Goal: Task Accomplishment & Management: Manage account settings

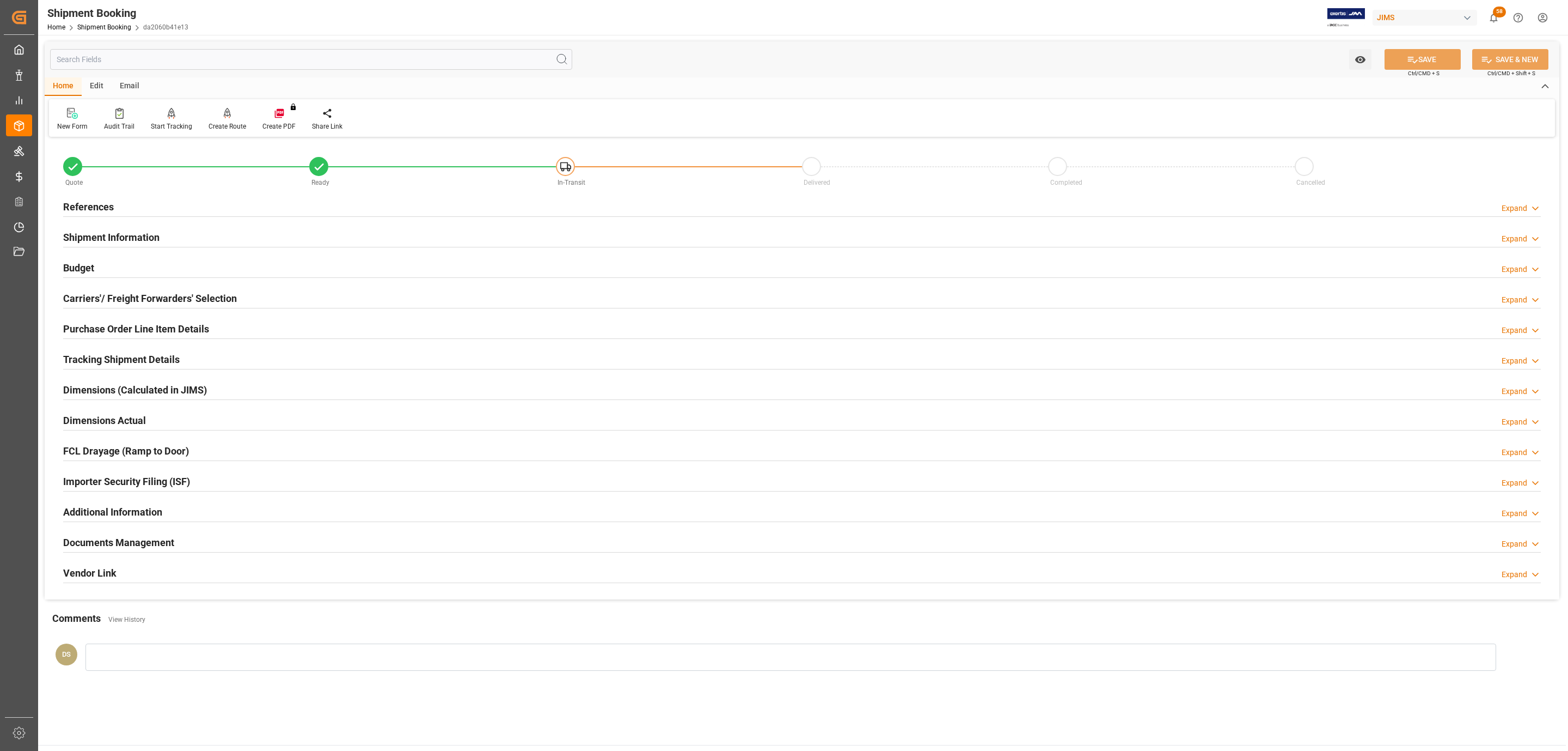
click at [116, 202] on div "References Expand" at bounding box center [802, 206] width 1478 height 21
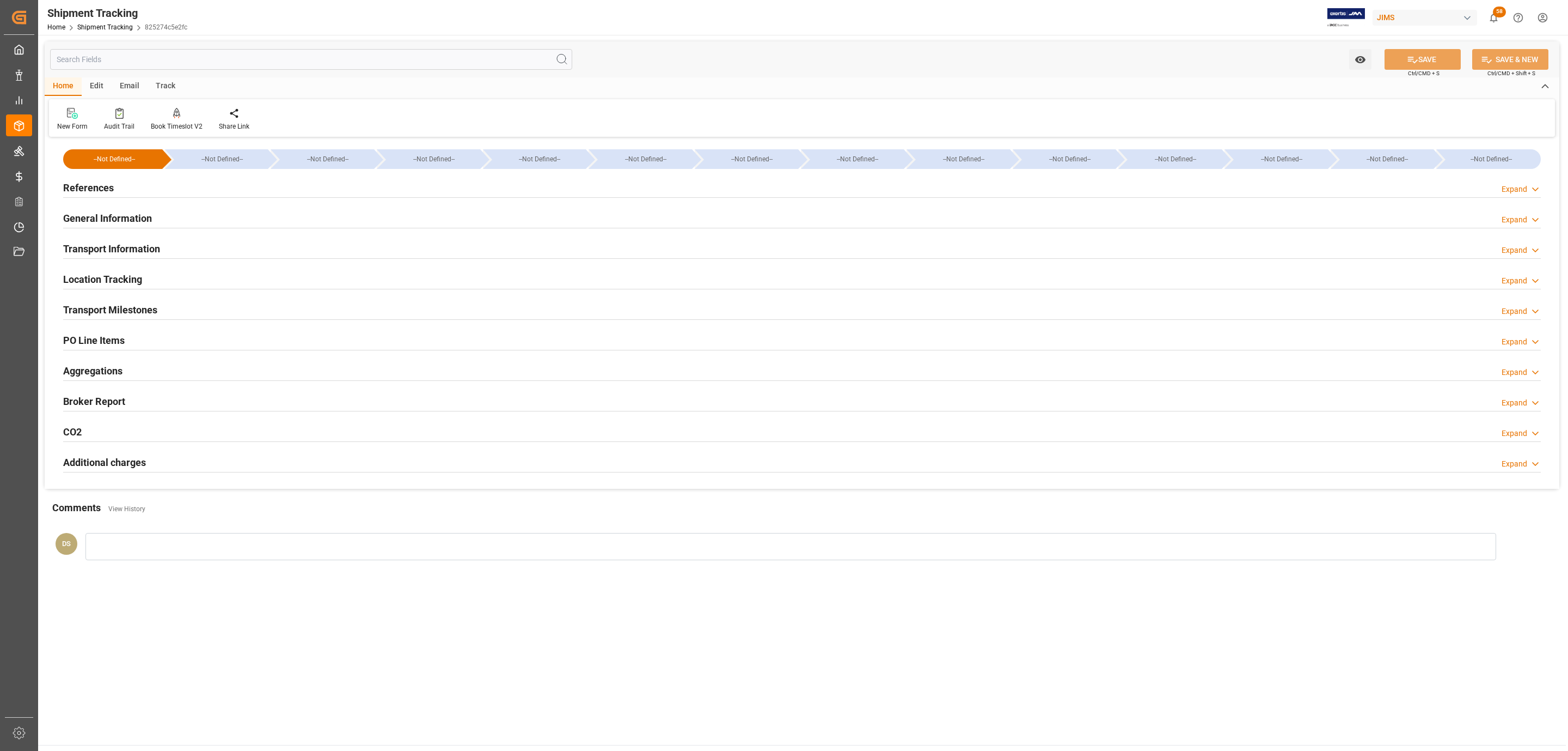
click at [129, 299] on div "Transport Milestones" at bounding box center [110, 309] width 94 height 21
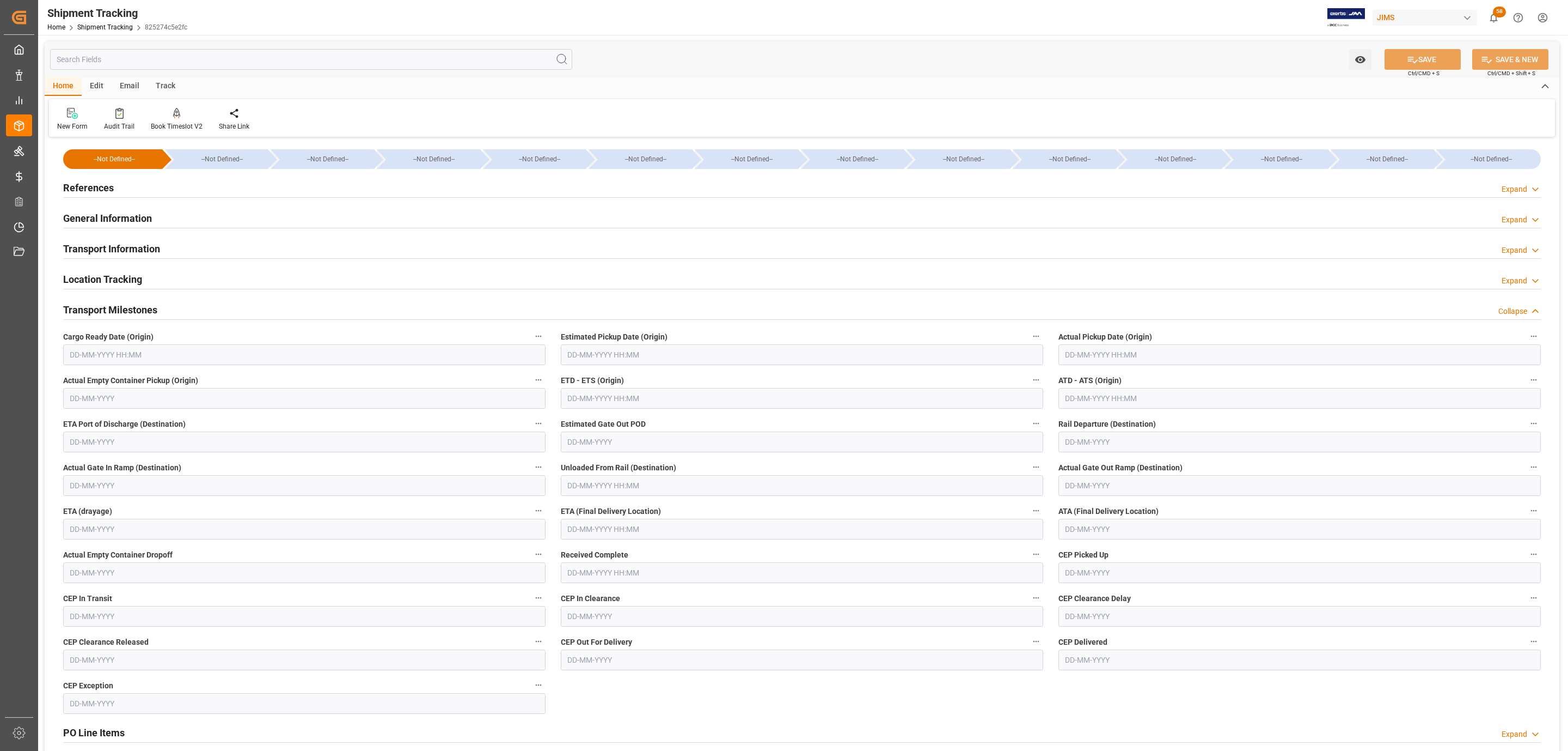
click at [127, 178] on div "References Expand" at bounding box center [802, 187] width 1478 height 21
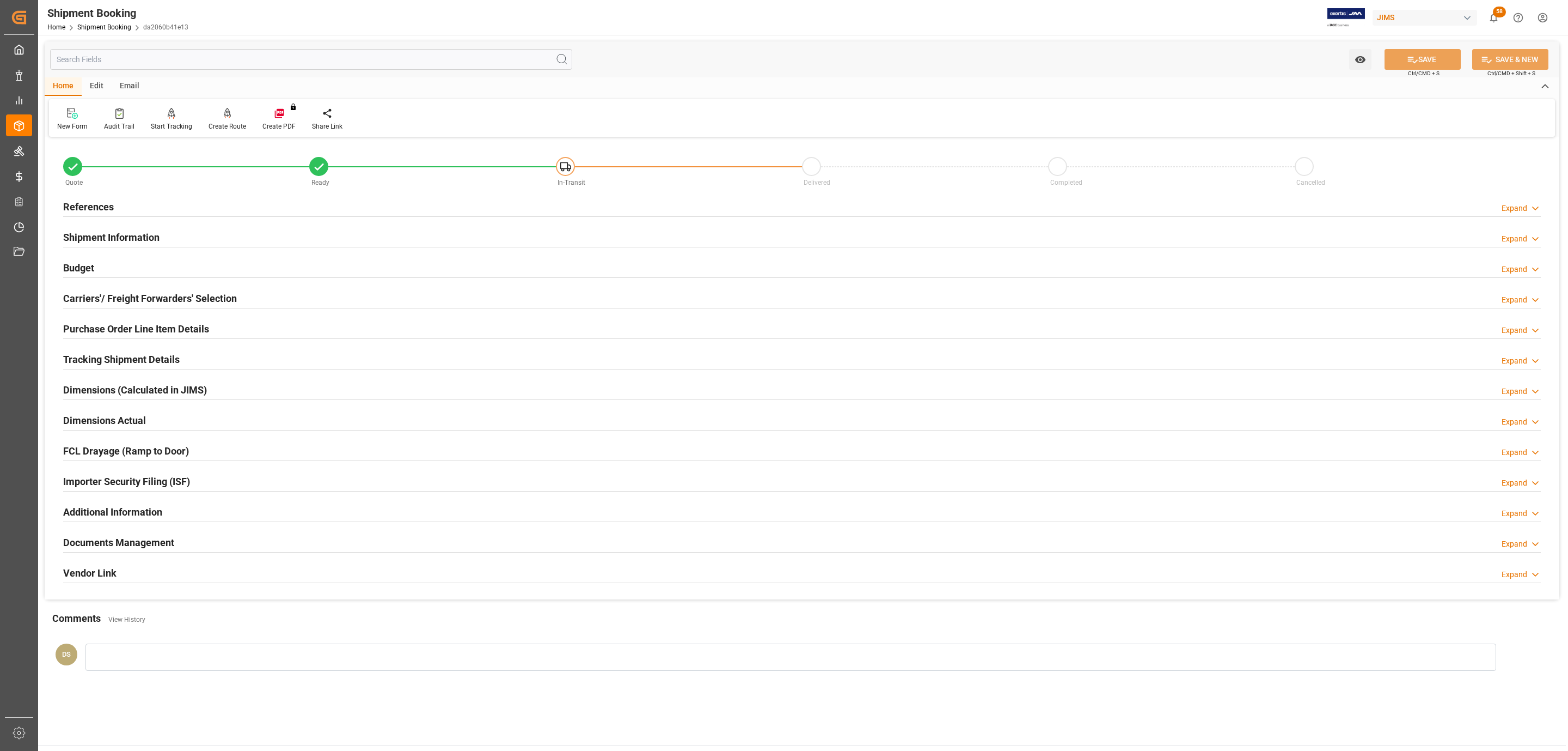
click at [147, 367] on h2 "Tracking Shipment Details" at bounding box center [121, 359] width 116 height 15
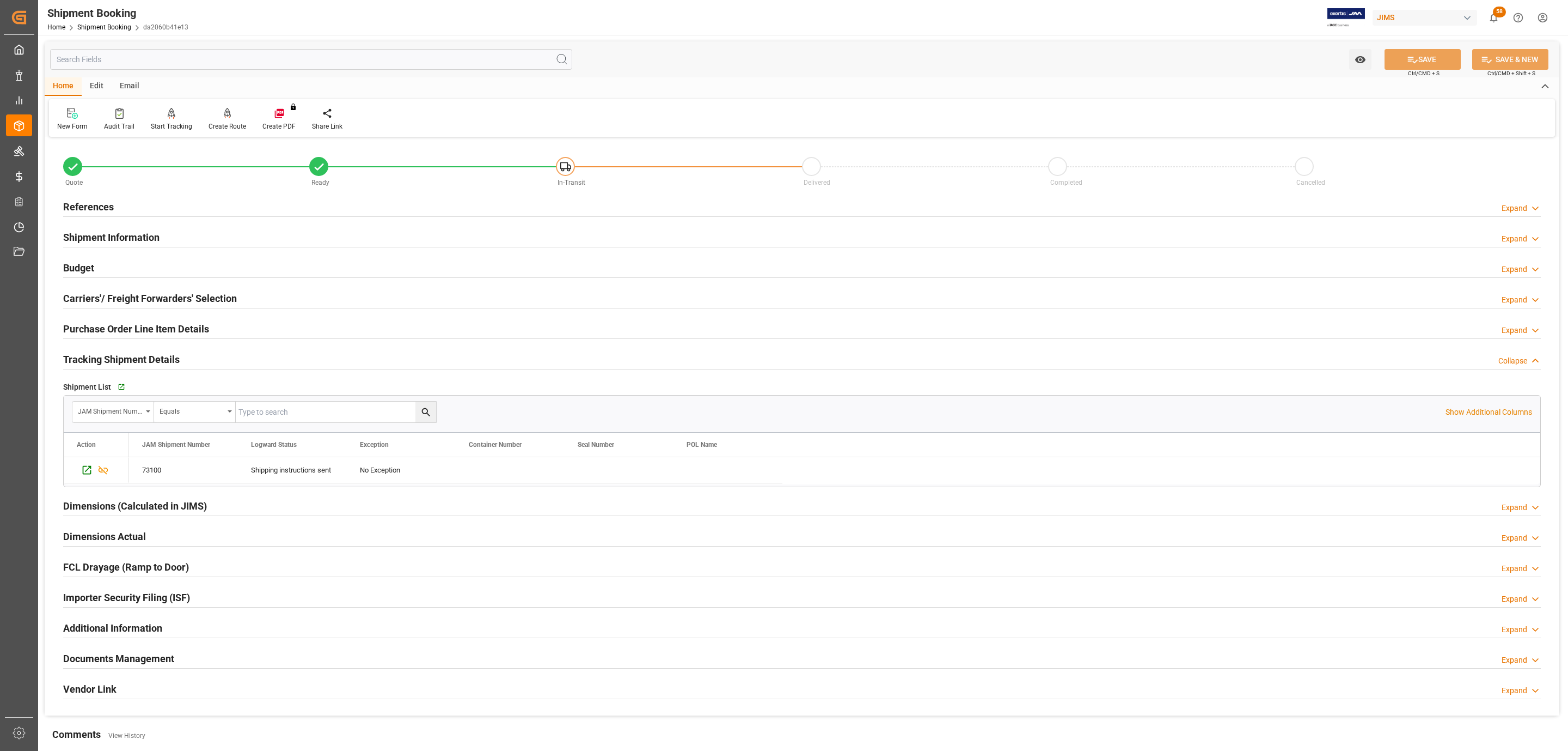
click at [149, 332] on h2 "Purchase Order Line Item Details" at bounding box center [136, 329] width 146 height 15
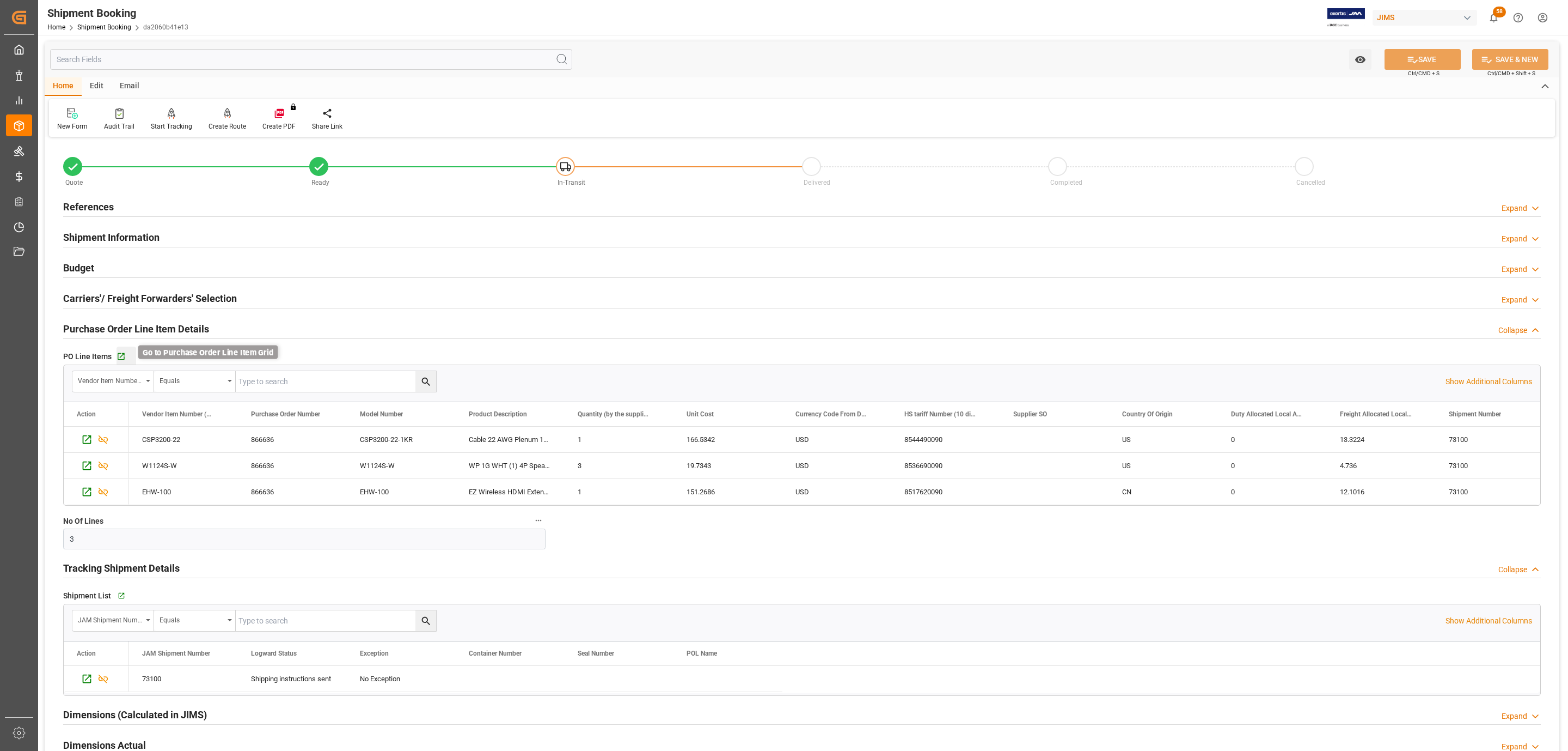
click at [124, 353] on icon "button" at bounding box center [121, 356] width 9 height 9
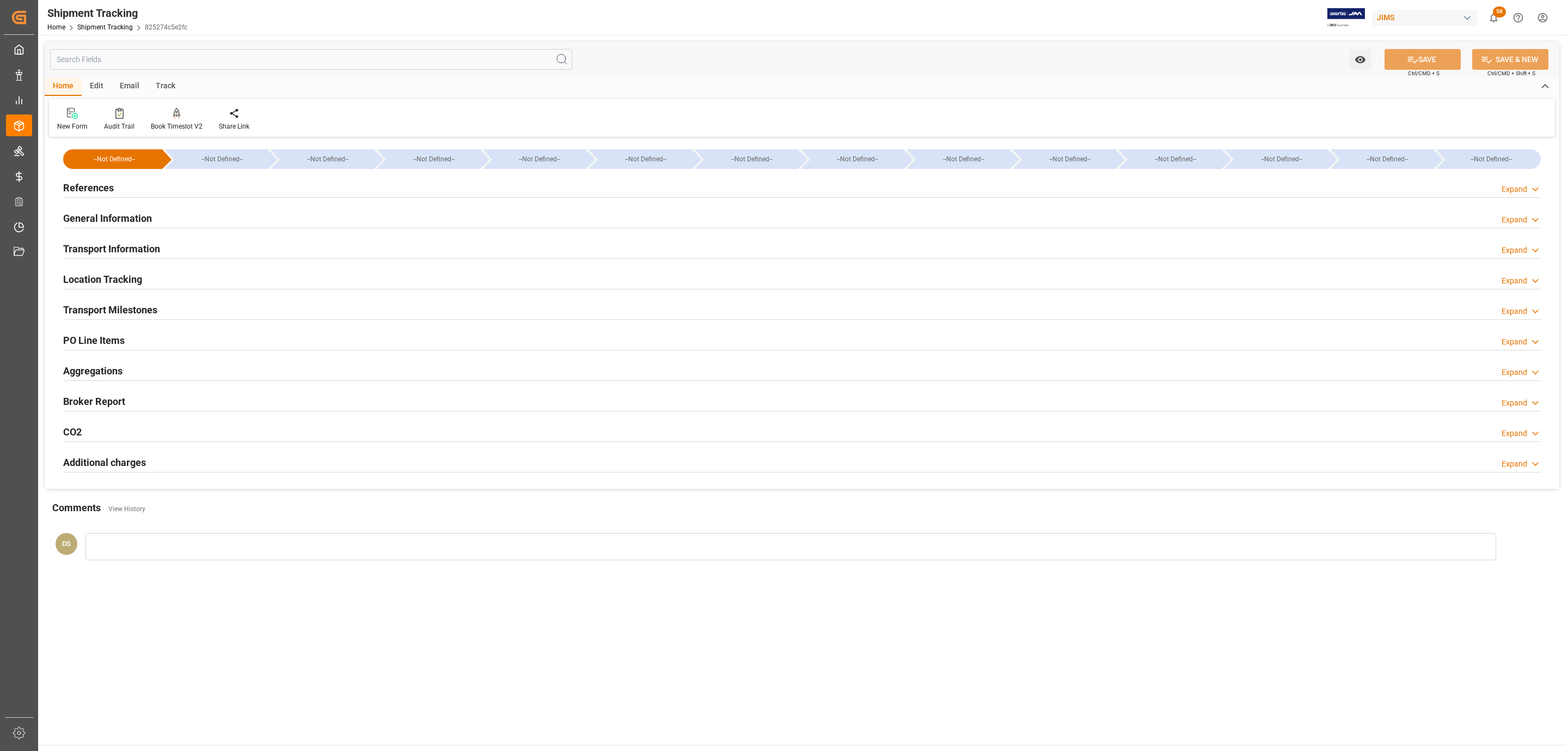
click at [156, 314] on h2 "Transport Milestones" at bounding box center [110, 309] width 94 height 15
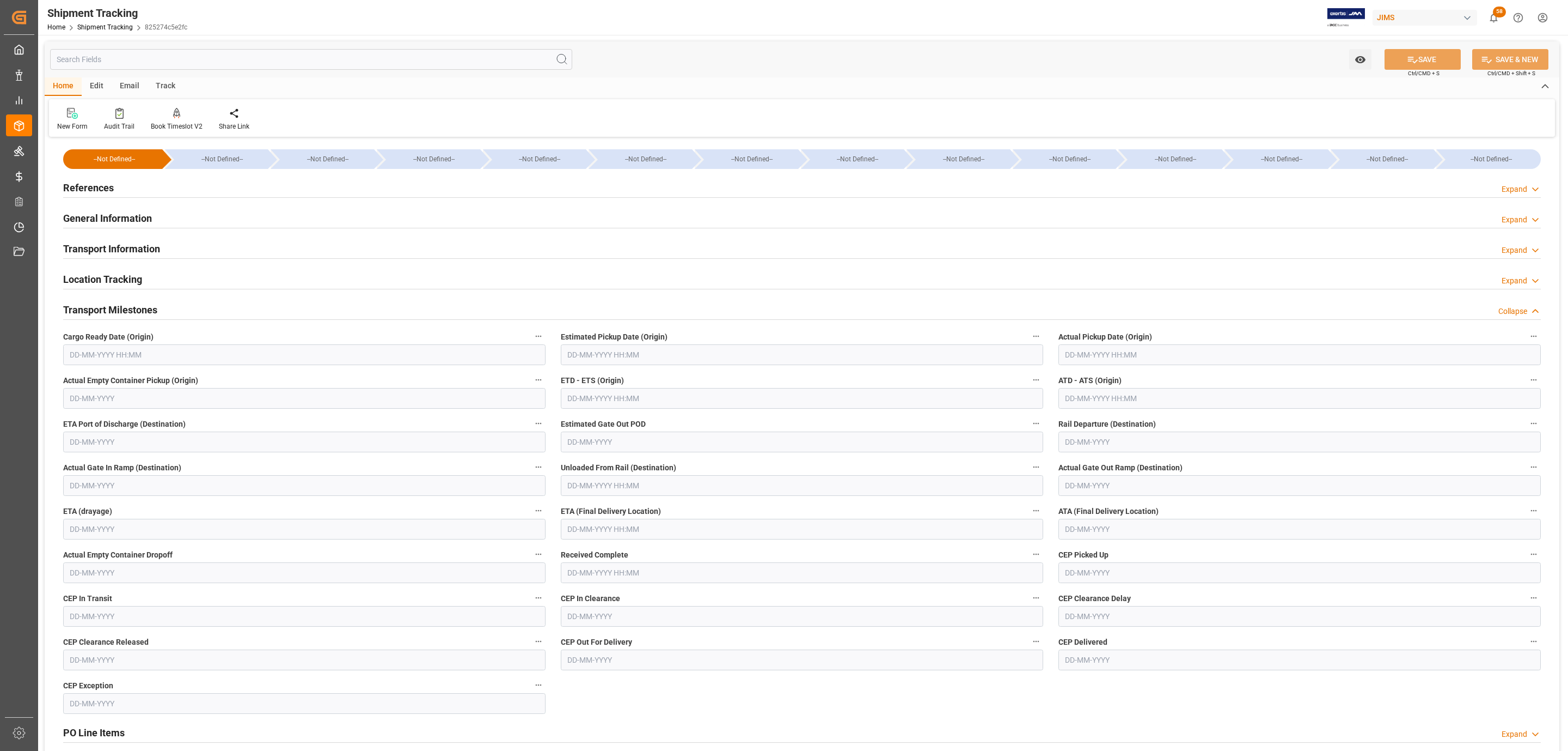
click at [147, 182] on div "References Expand" at bounding box center [802, 187] width 1478 height 21
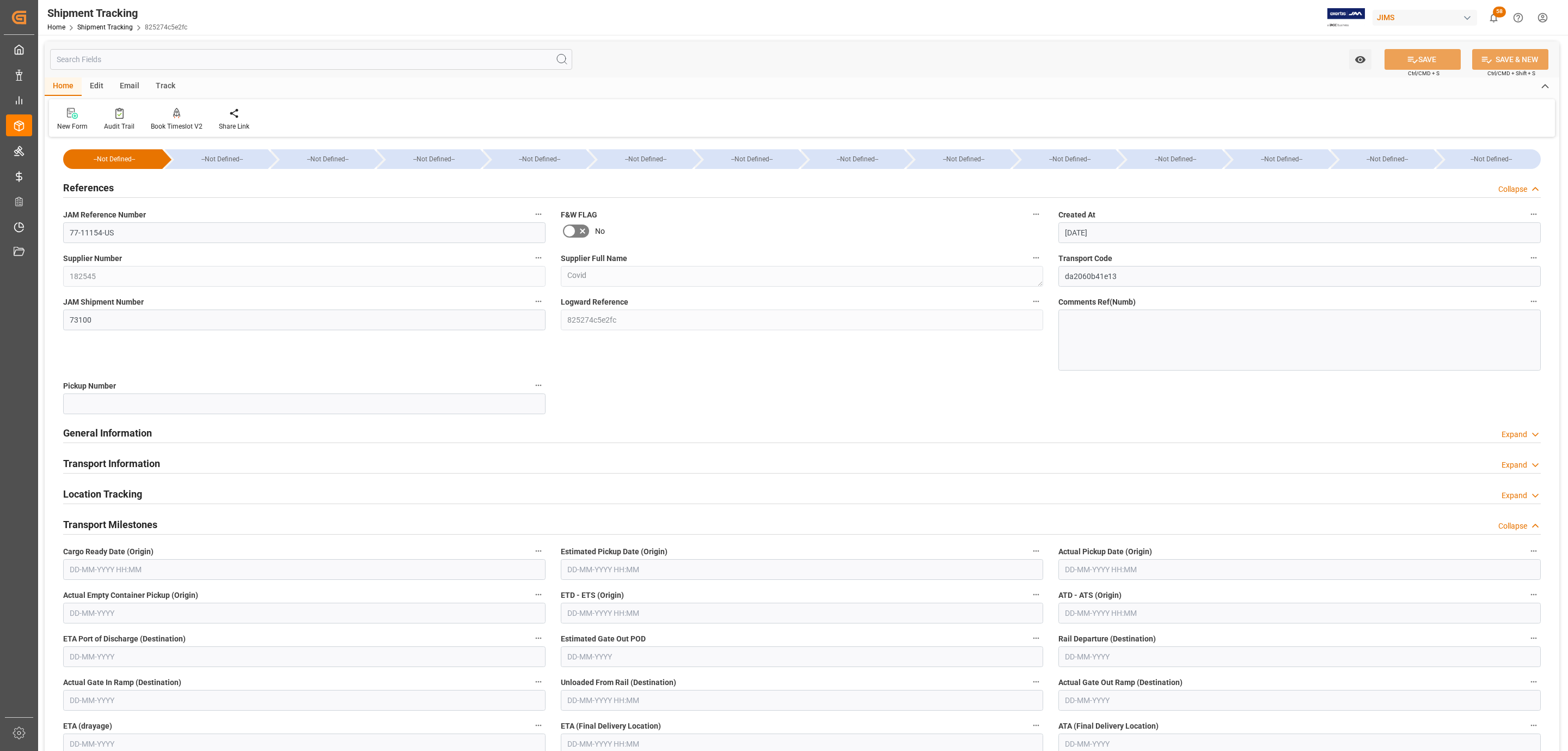
click at [100, 551] on span "Cargo Ready Date (Origin)" at bounding box center [108, 551] width 90 height 12
click at [531, 551] on button "Cargo Ready Date (Origin)" at bounding box center [538, 551] width 14 height 14
click at [97, 568] on div at bounding box center [784, 375] width 1568 height 751
click at [83, 566] on input "text" at bounding box center [304, 569] width 482 height 21
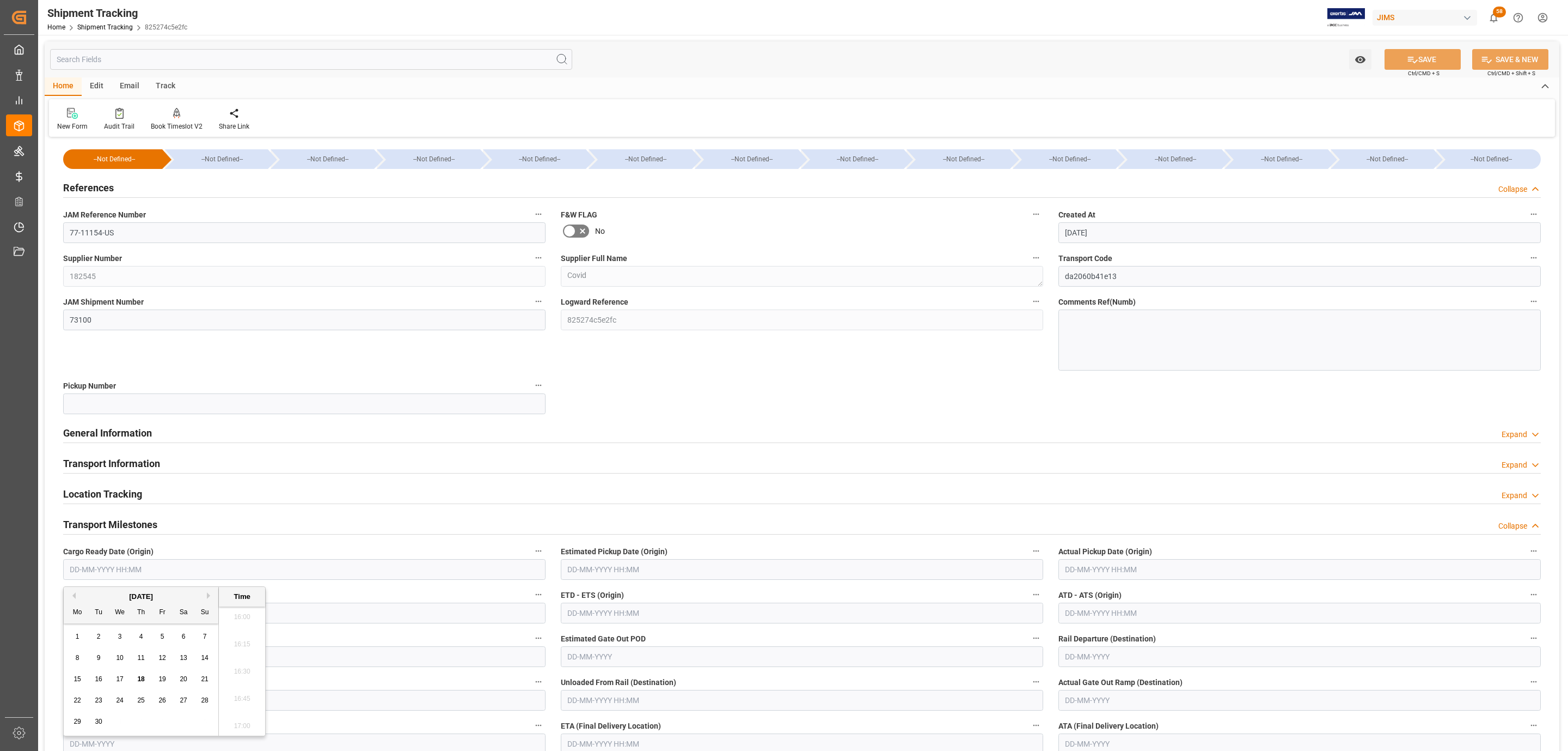
drag, startPoint x: 137, startPoint y: 683, endPoint x: 430, endPoint y: 641, distance: 296.0
click at [137, 683] on span "18" at bounding box center [141, 679] width 7 height 8
type input "18-09-2025 00:00"
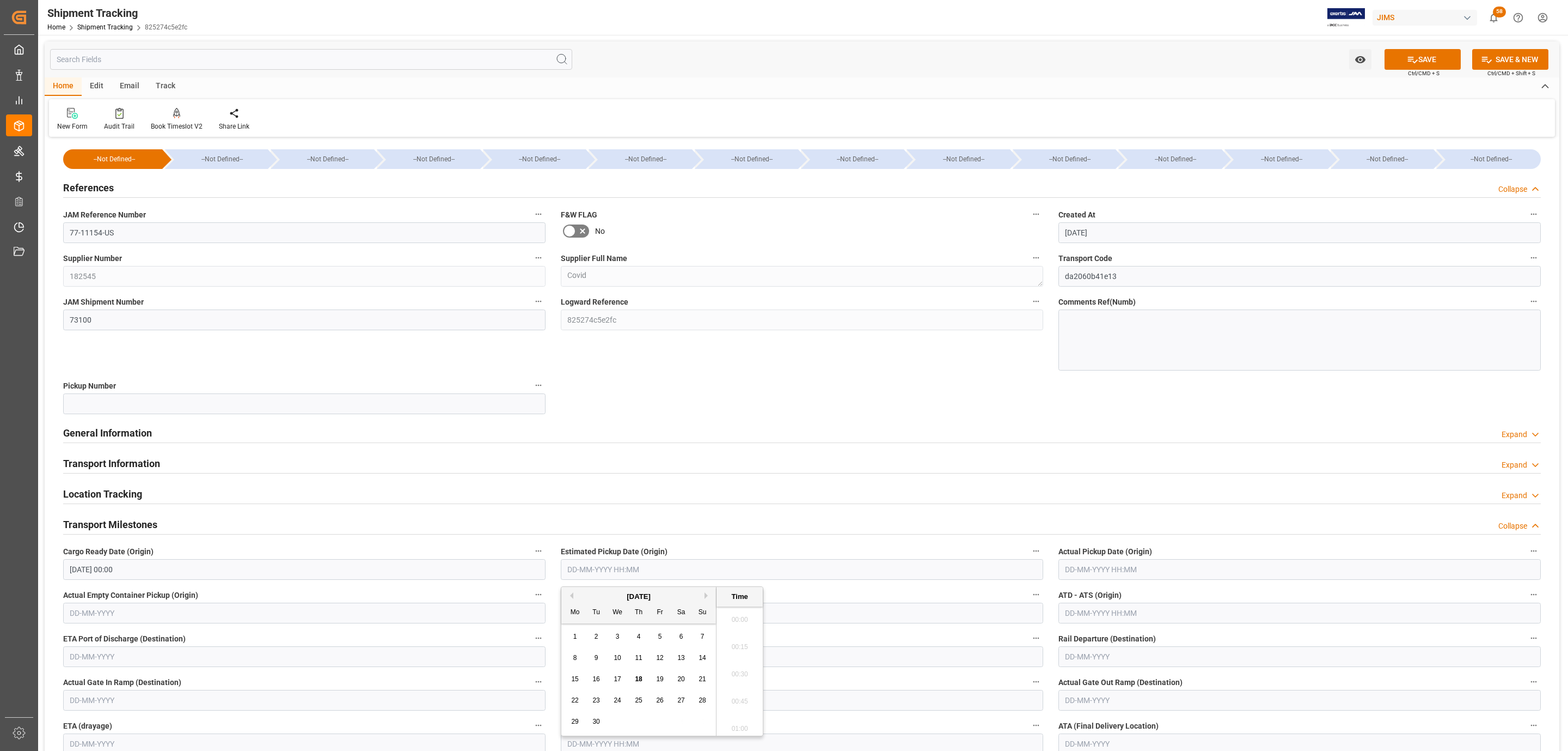
click at [578, 562] on input "text" at bounding box center [802, 569] width 482 height 21
click at [632, 679] on div "18" at bounding box center [639, 679] width 13 height 13
type input "18-09-2025 00:00"
click at [1093, 568] on input "text" at bounding box center [1300, 569] width 482 height 21
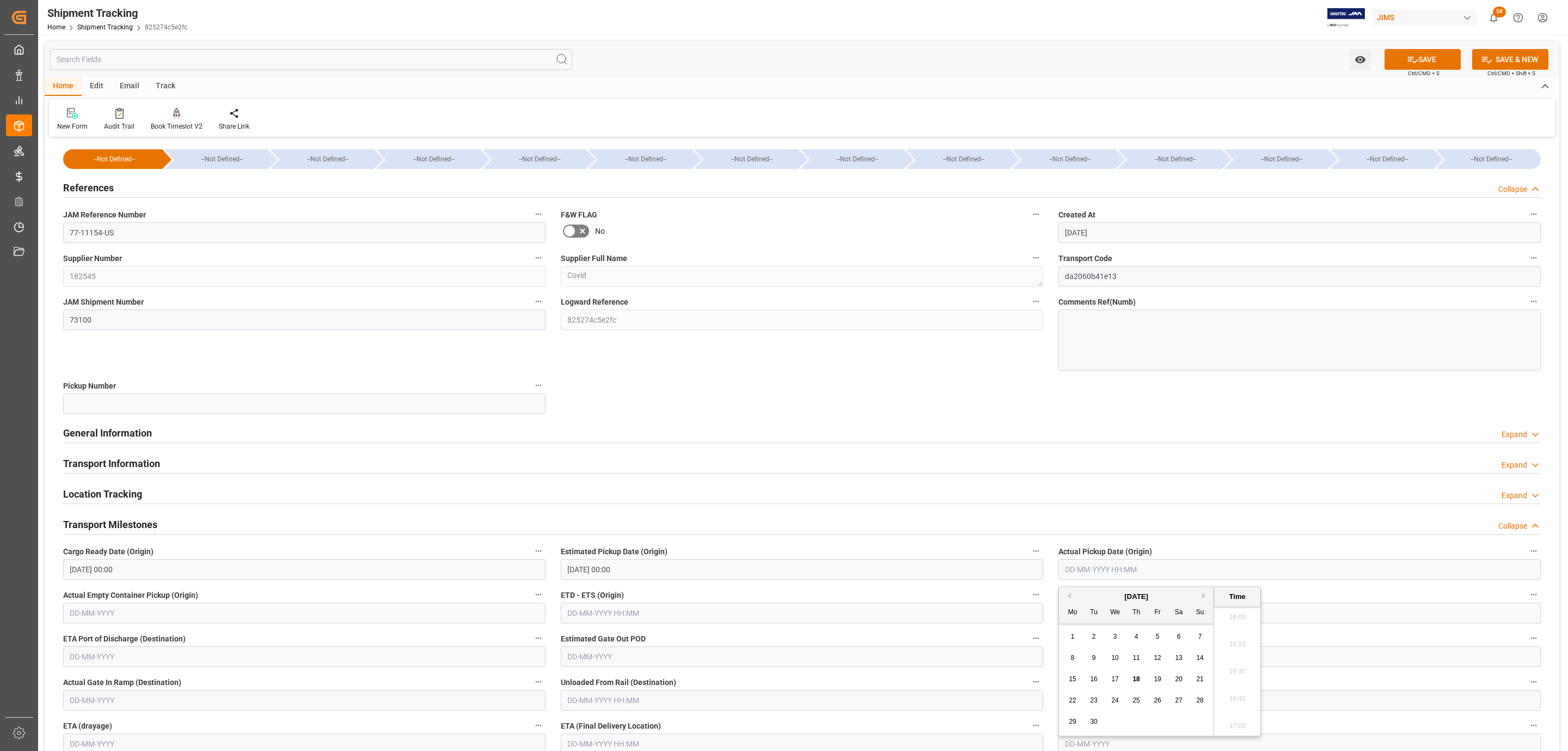
click at [1133, 682] on span "18" at bounding box center [1136, 679] width 7 height 8
type input "18-09-2025 00:00"
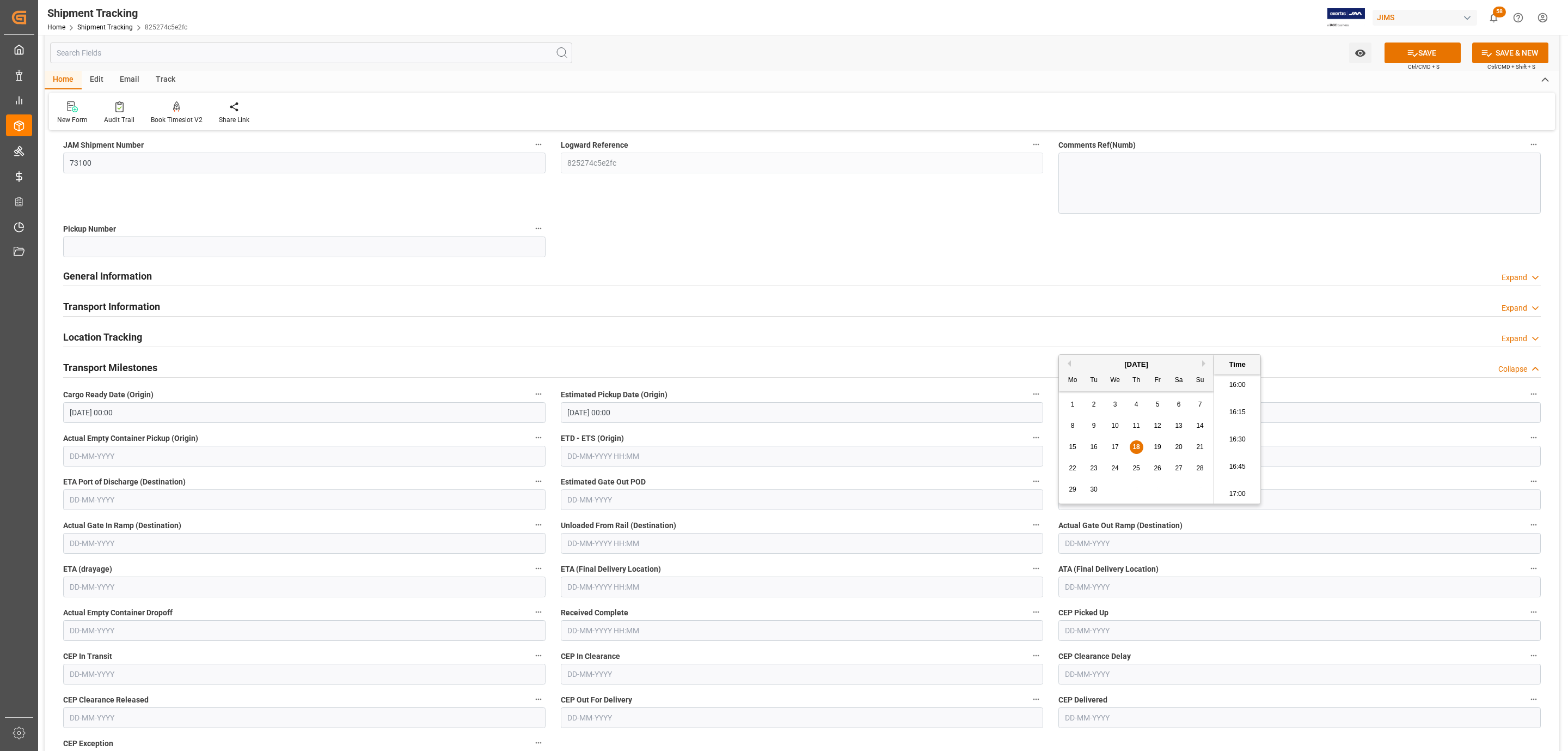
scroll to position [245, 0]
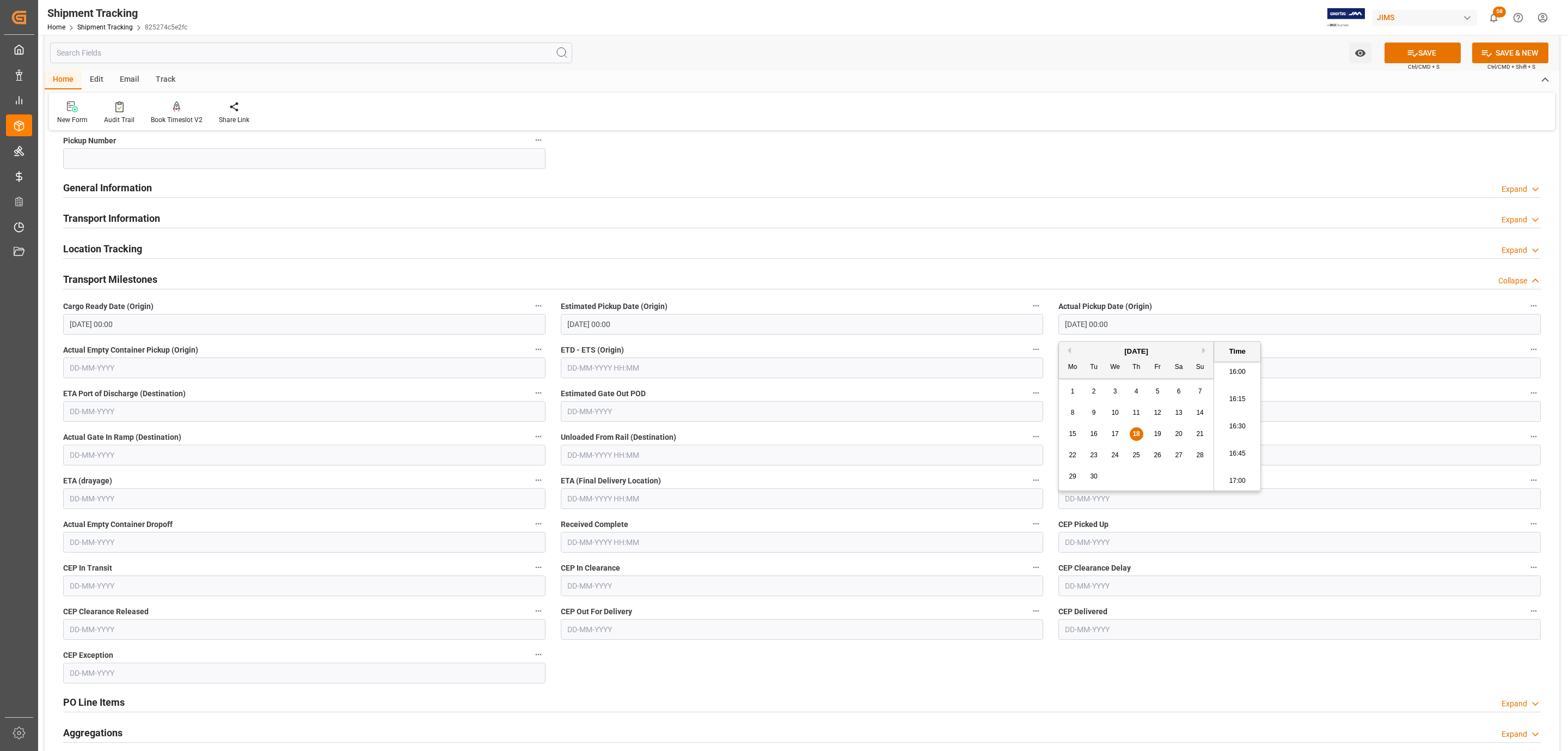
click at [639, 504] on input "text" at bounding box center [802, 498] width 482 height 21
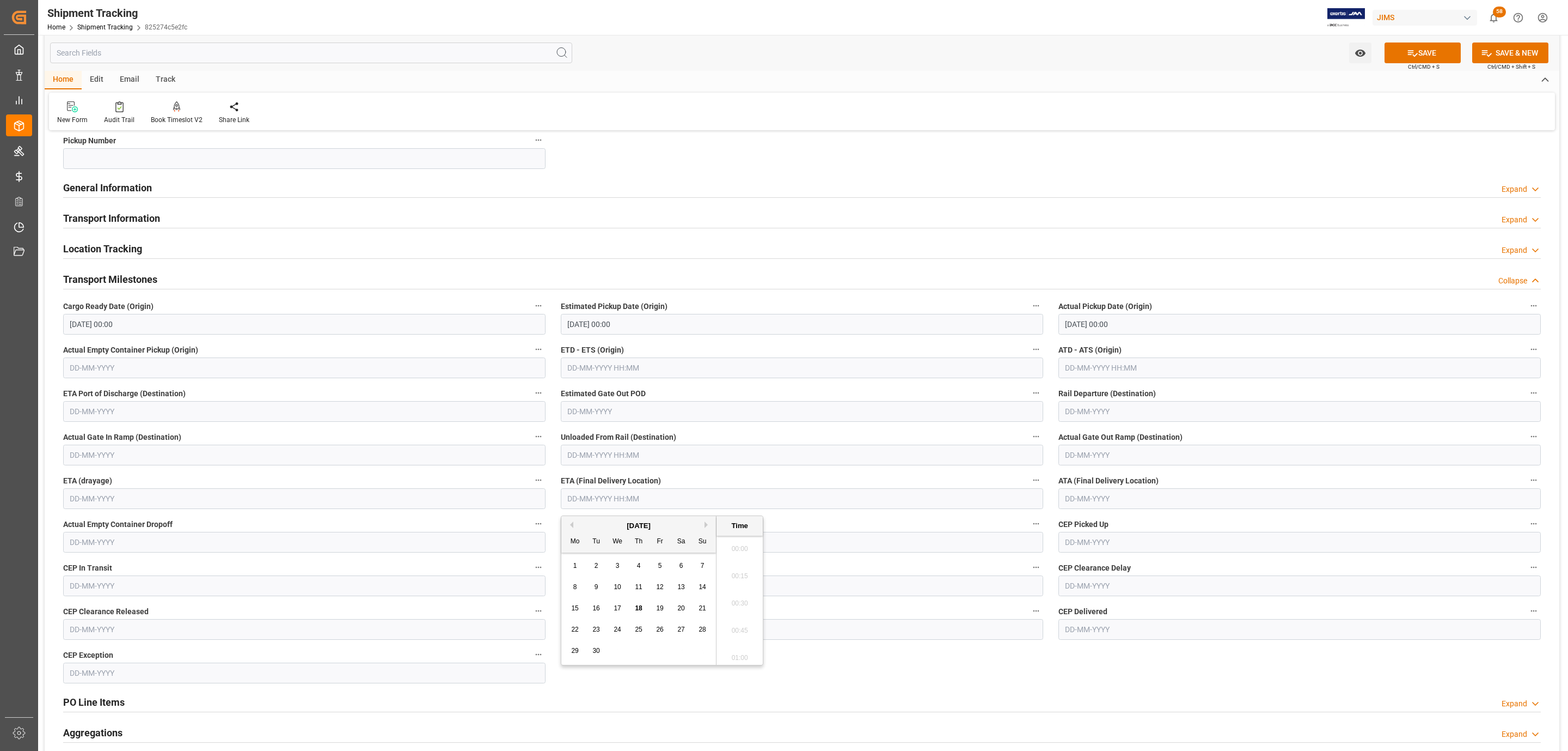
scroll to position [1746, 0]
click at [574, 630] on span "22" at bounding box center [575, 629] width 7 height 8
type input "22-09-2025 00:00"
click at [1398, 26] on div "JIMS" at bounding box center [1427, 18] width 109 height 21
click at [1405, 49] on html "Created by potrace 1.15, written by Peter Selinger 2001-2017 Created by potrace…" at bounding box center [784, 375] width 1568 height 751
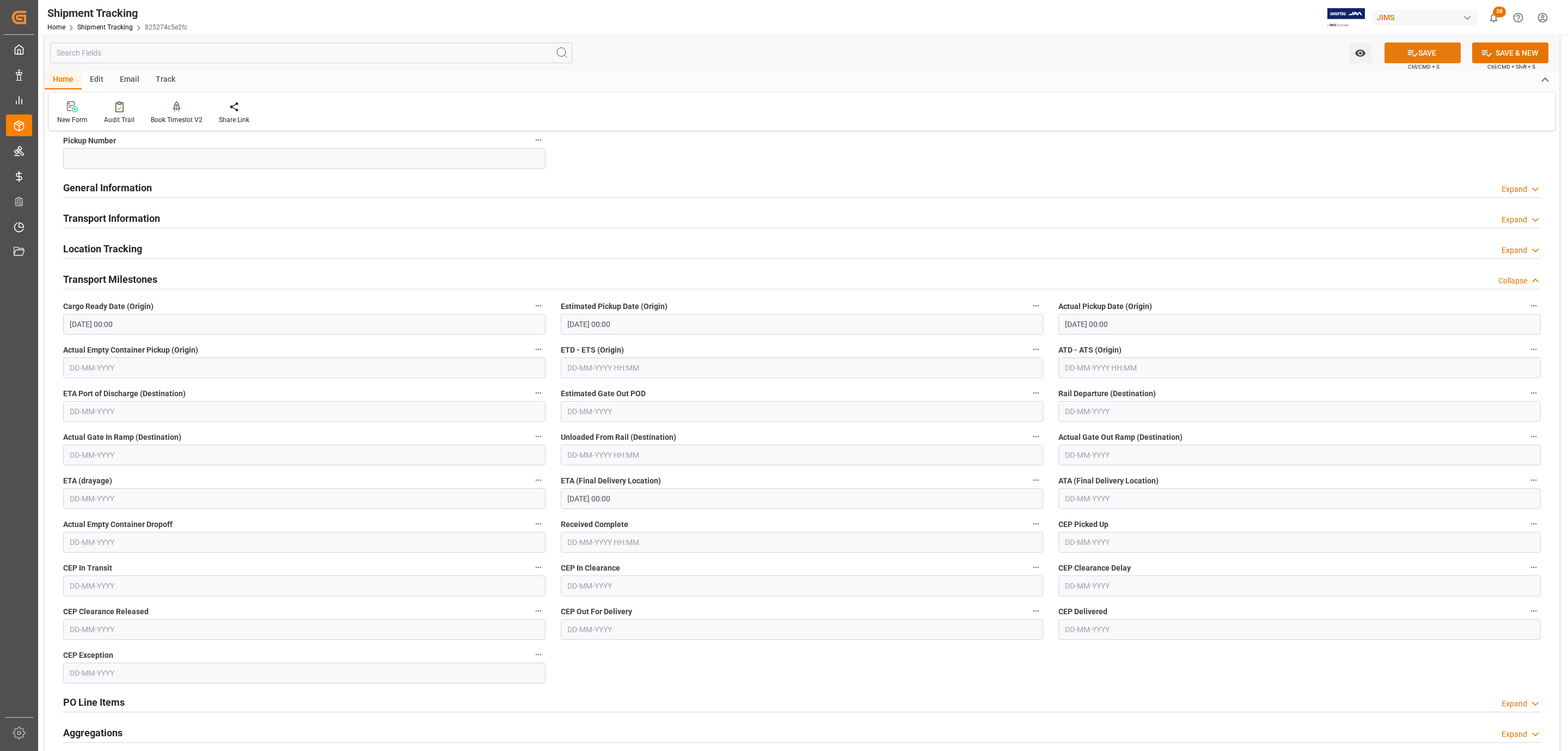
click at [1415, 46] on button "SAVE" at bounding box center [1423, 53] width 76 height 21
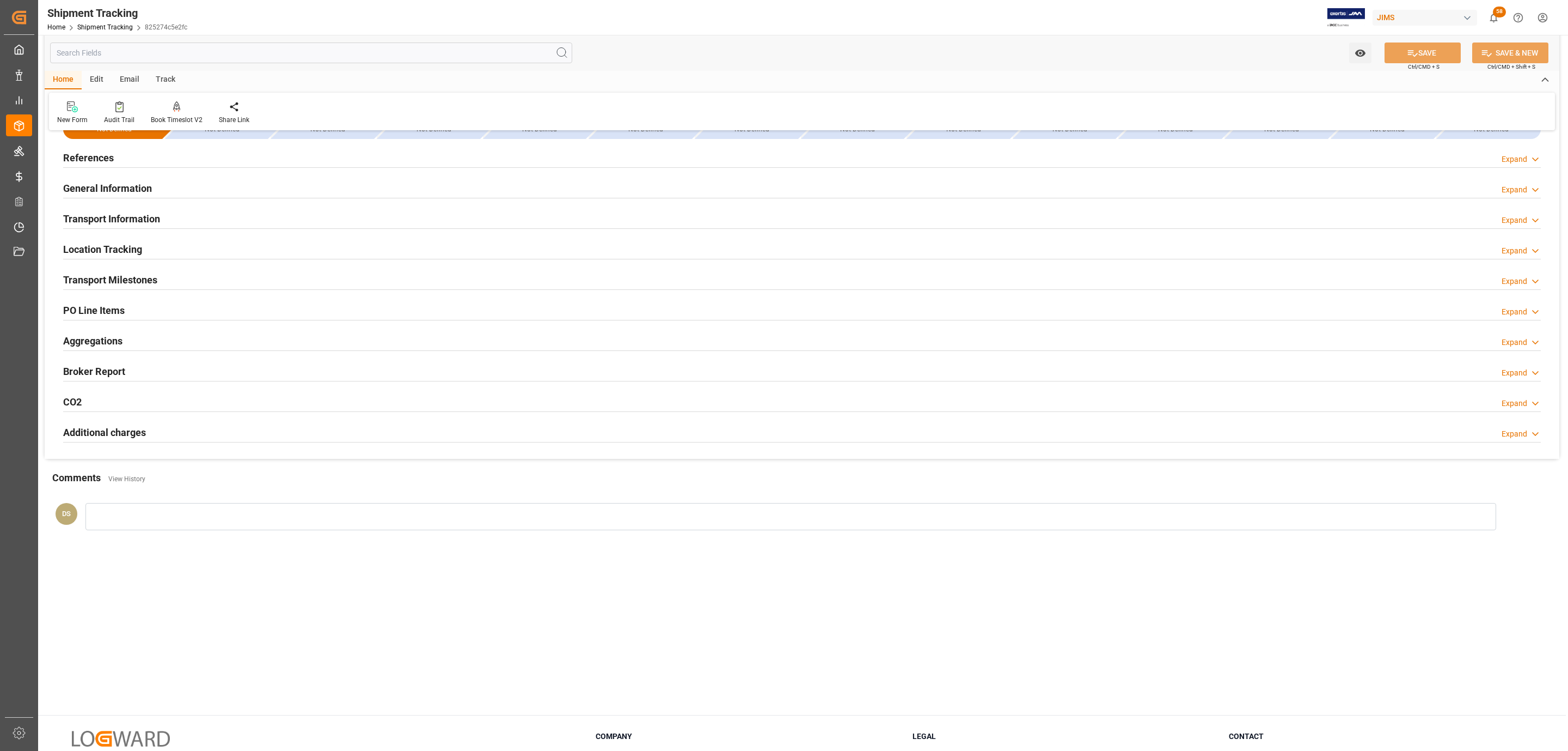
scroll to position [0, 0]
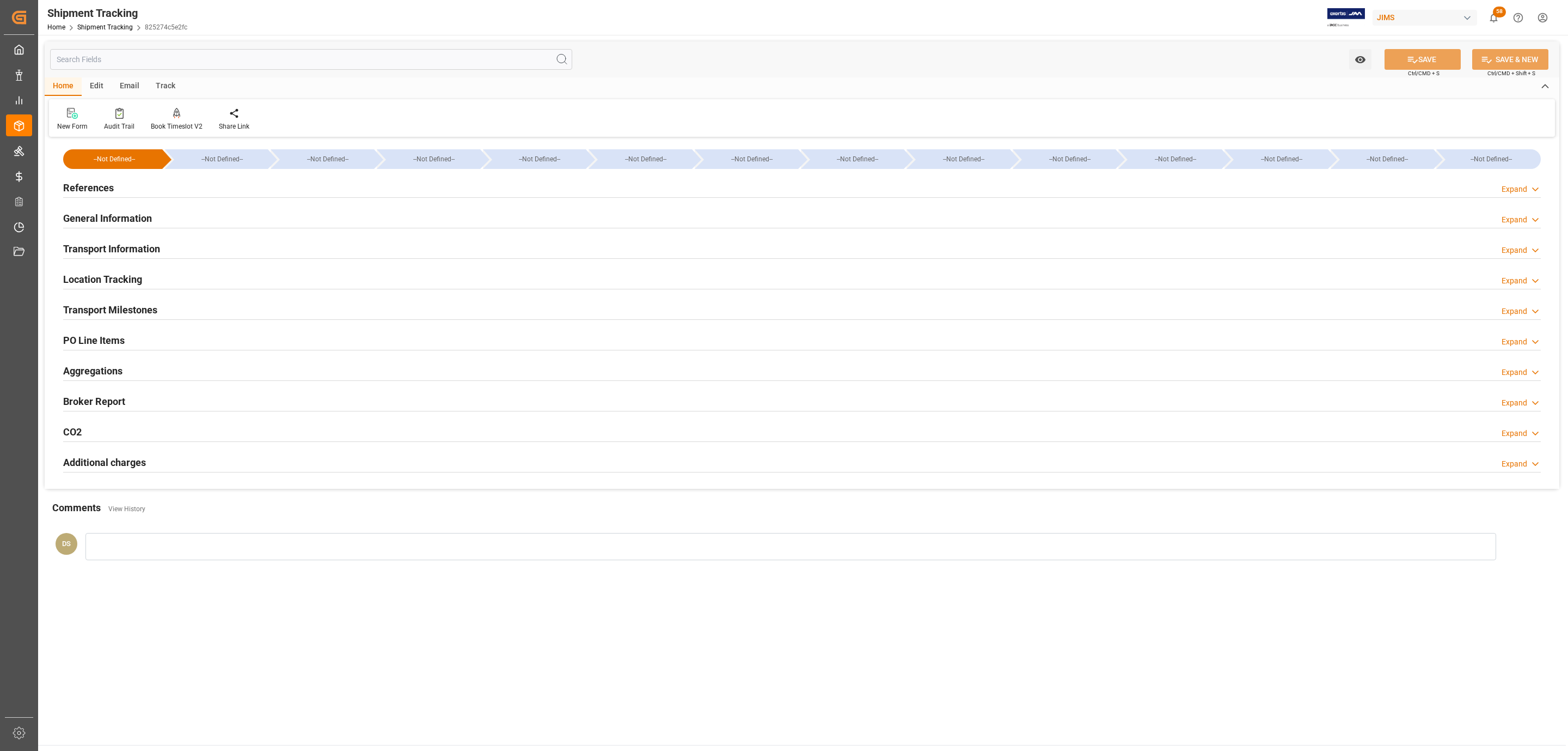
click at [141, 192] on div "References Expand" at bounding box center [802, 187] width 1478 height 21
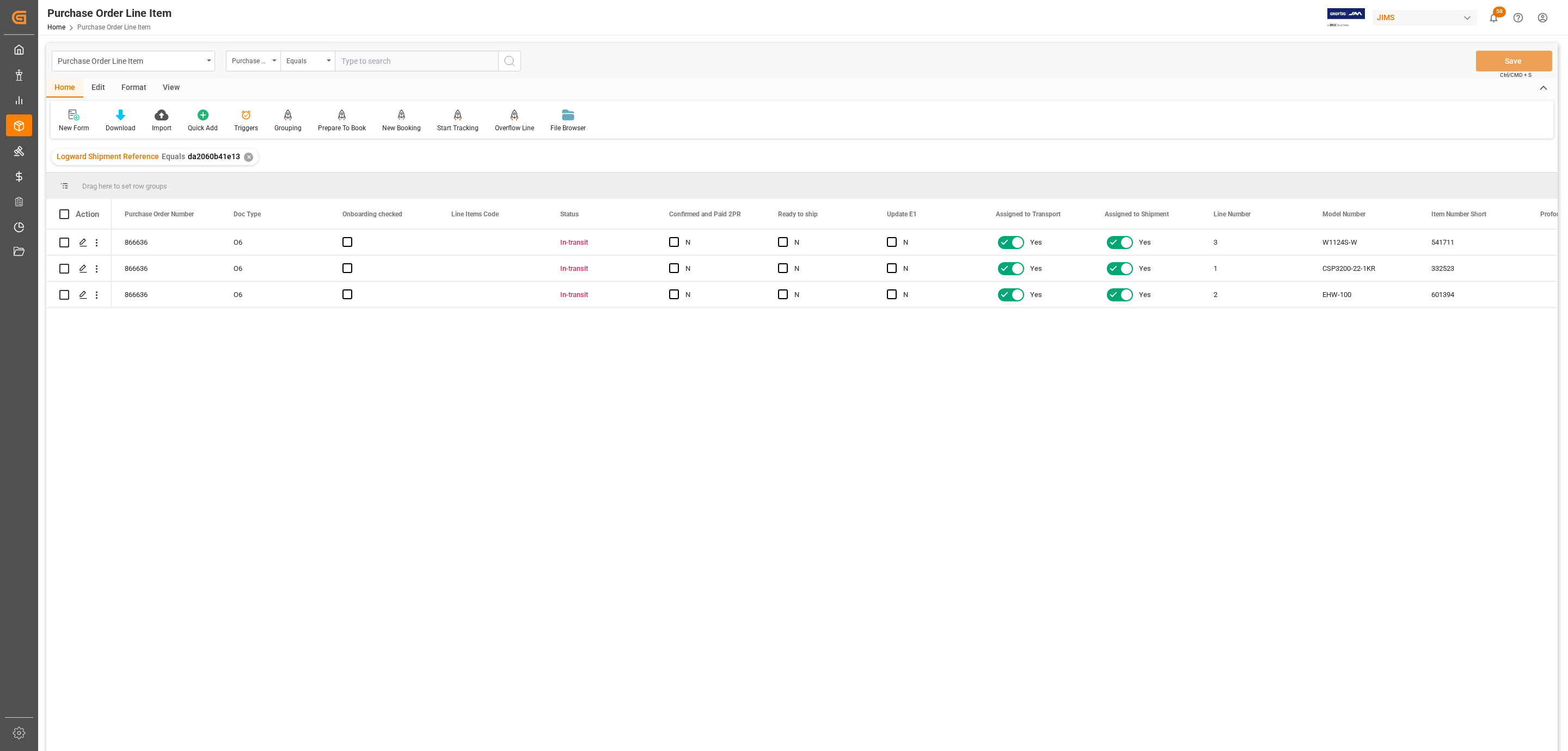
click at [178, 89] on div "View" at bounding box center [171, 88] width 33 height 18
click at [107, 113] on div at bounding box center [123, 115] width 54 height 12
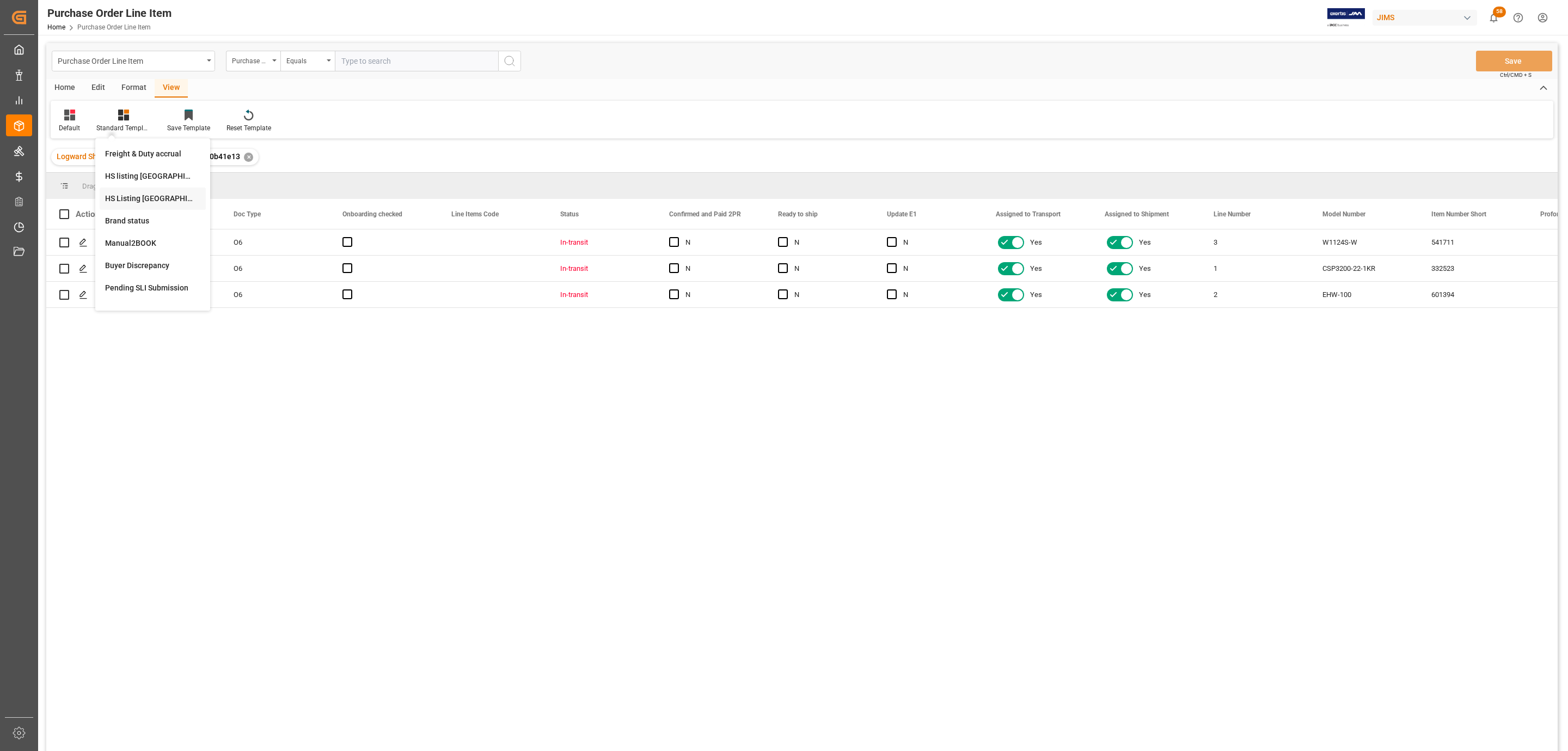
click at [163, 192] on div "HS Listing [GEOGRAPHIC_DATA]" at bounding box center [153, 199] width 106 height 23
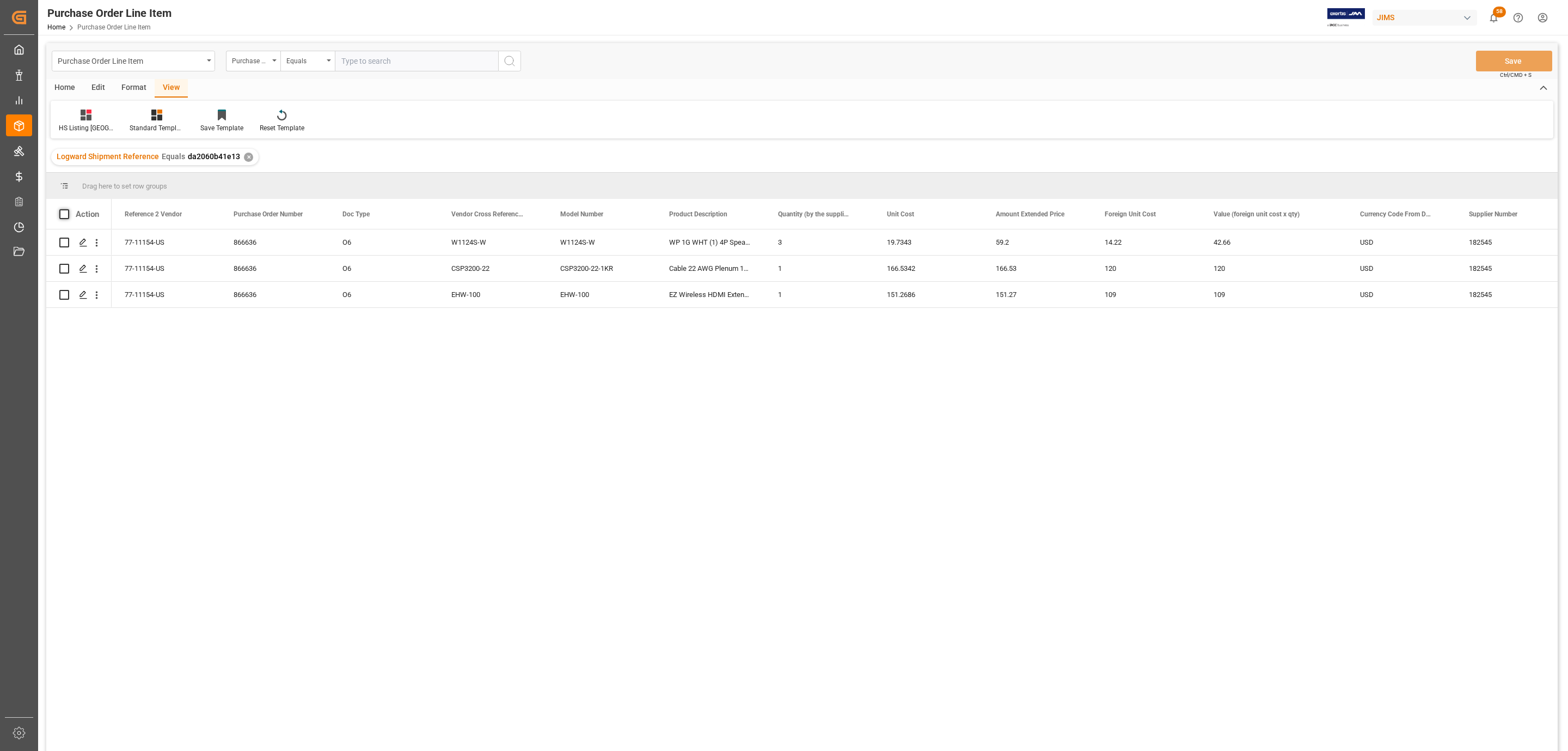
click at [59, 214] on span at bounding box center [64, 214] width 10 height 10
click at [68, 209] on input "checkbox" at bounding box center [68, 209] width 0 height 0
checkbox input "true"
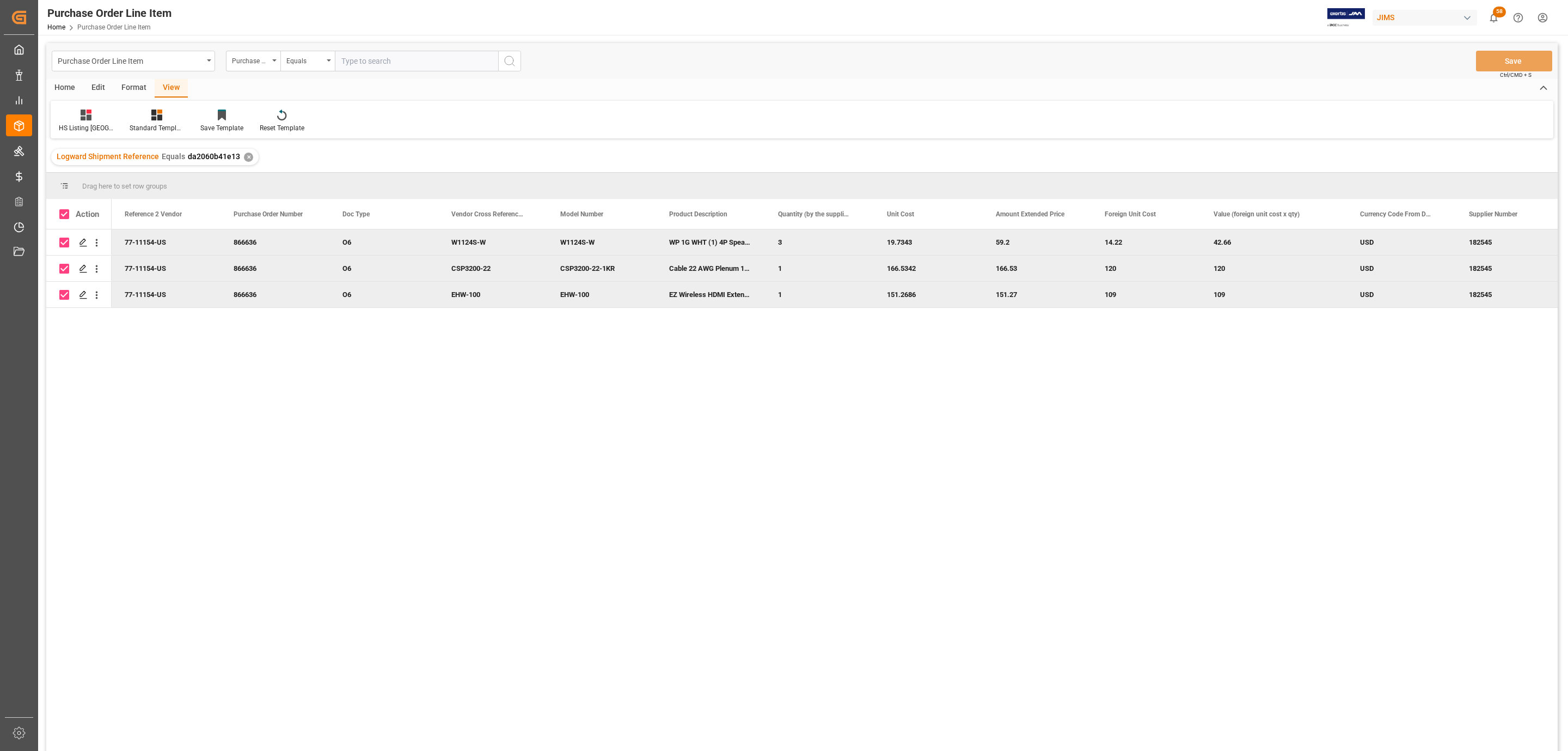
click at [65, 86] on div "Home" at bounding box center [65, 88] width 37 height 18
click at [118, 121] on div "Download" at bounding box center [121, 121] width 46 height 24
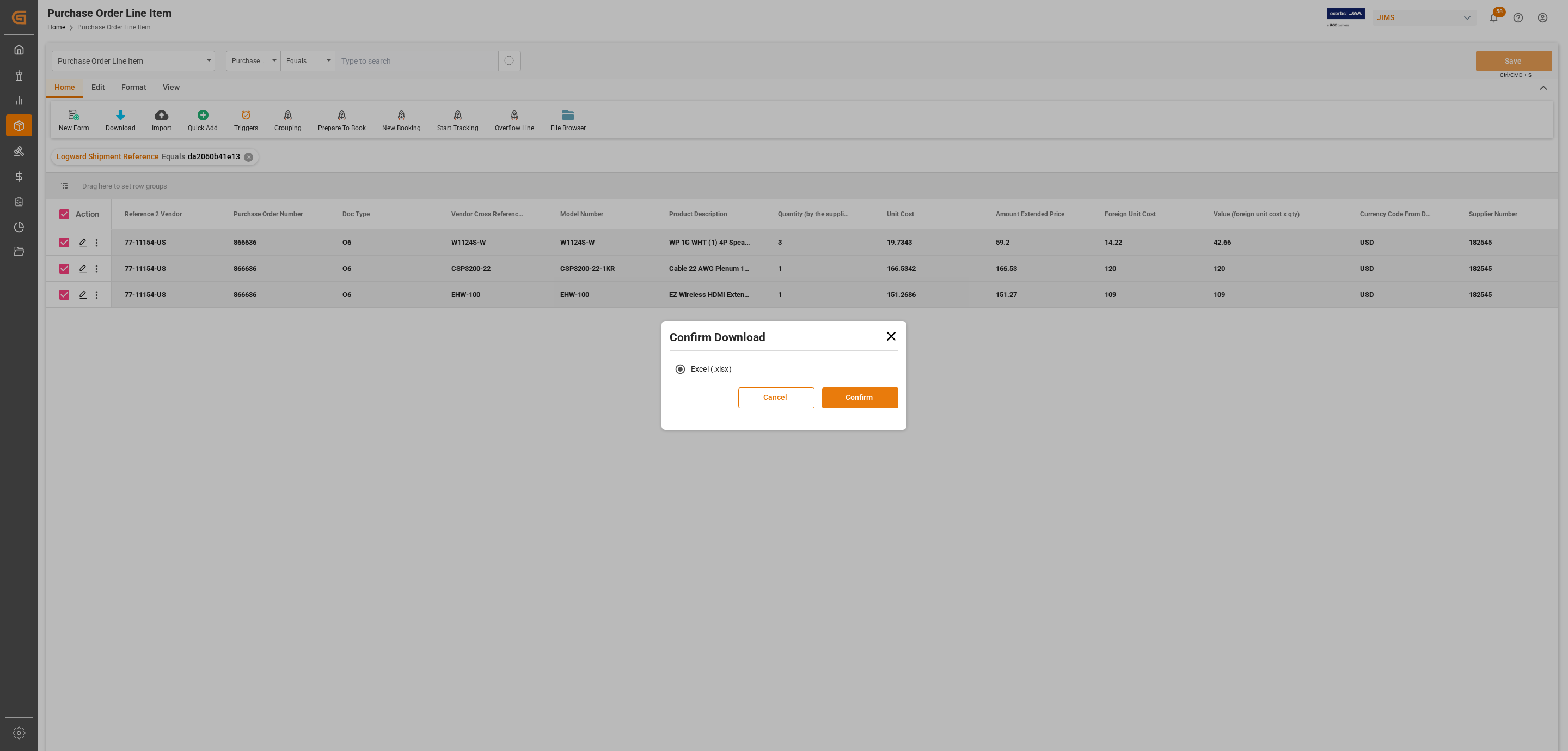
click at [884, 390] on button "Confirm" at bounding box center [860, 398] width 76 height 21
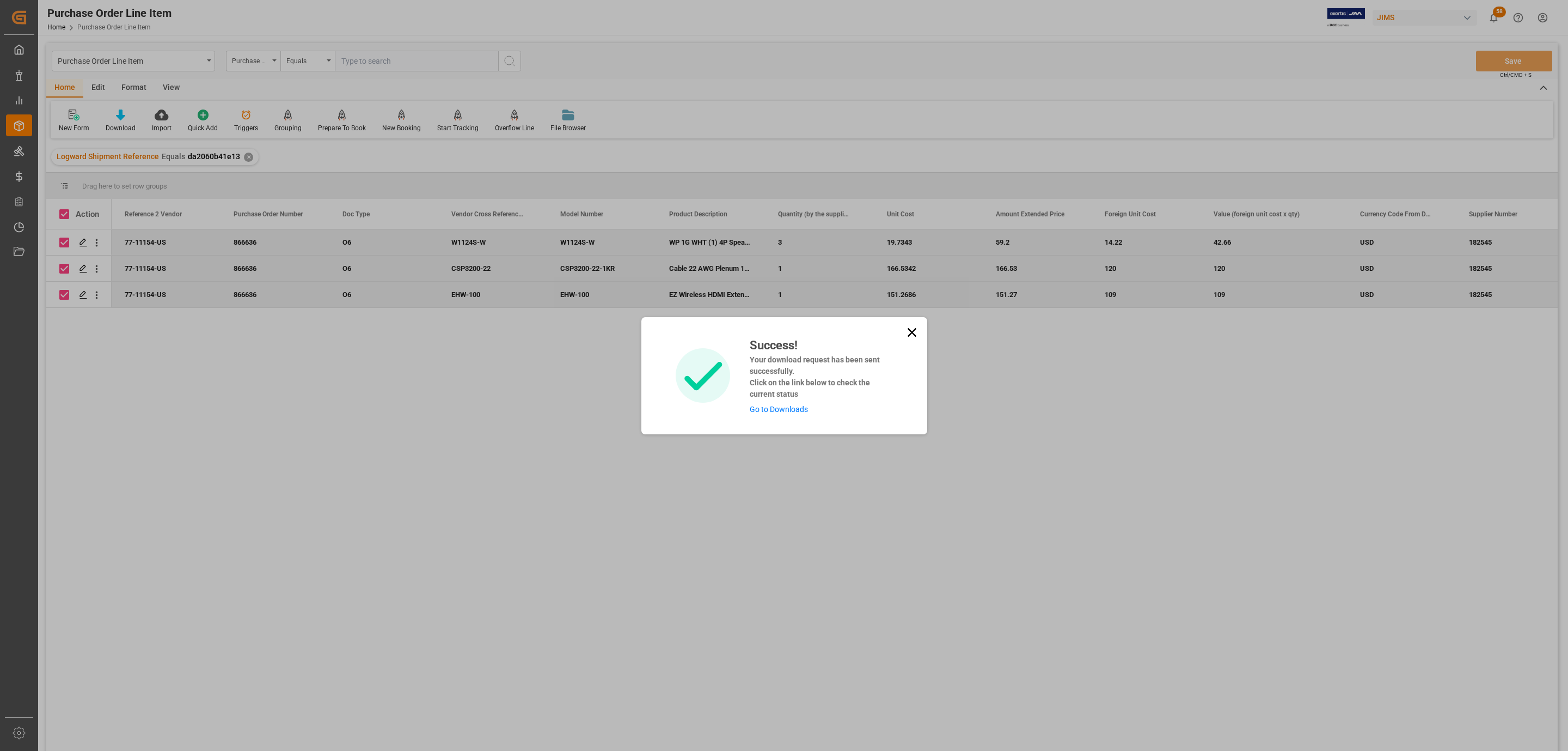
click at [794, 409] on link "Go to Downloads" at bounding box center [779, 409] width 58 height 9
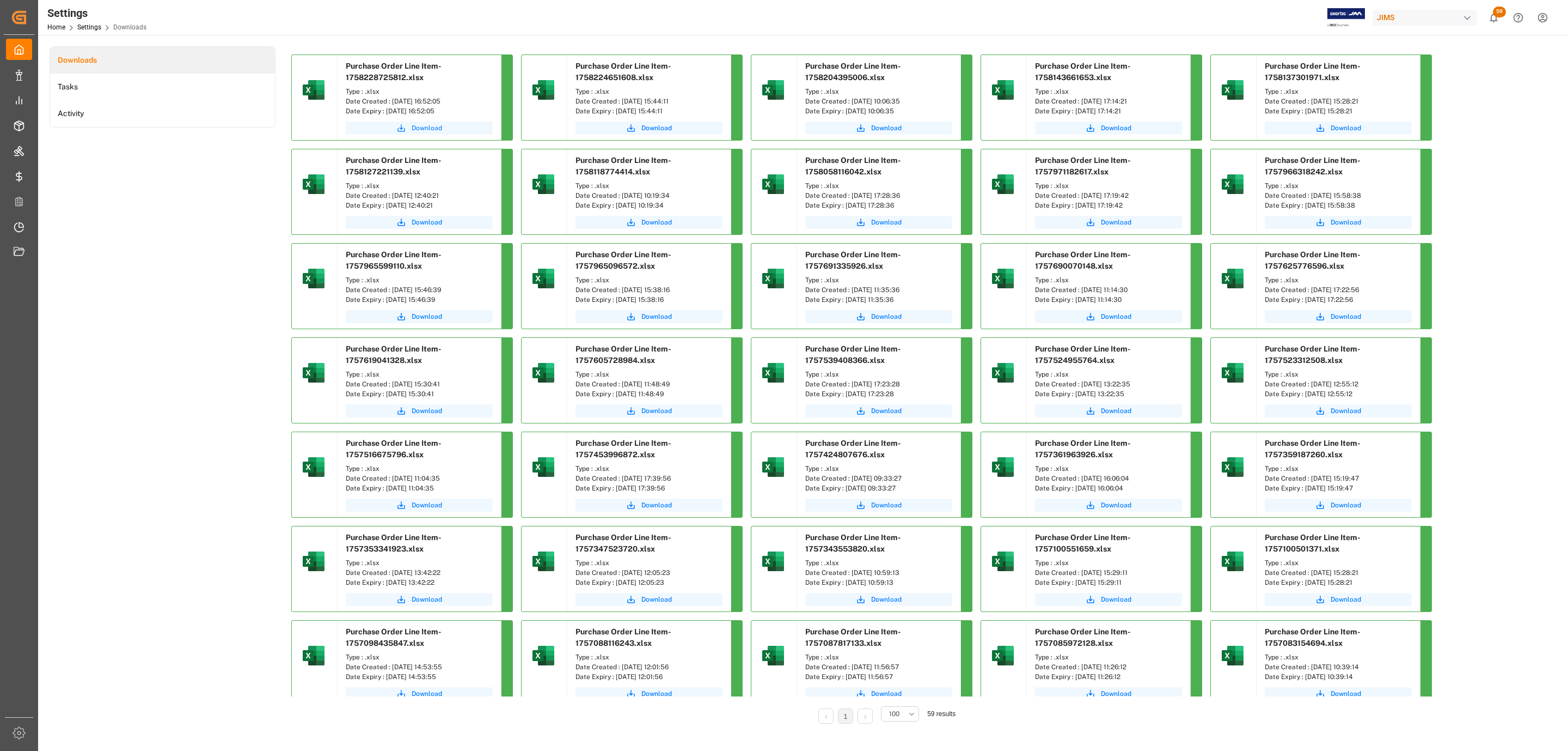
click at [411, 127] on span "Download" at bounding box center [427, 128] width 30 height 10
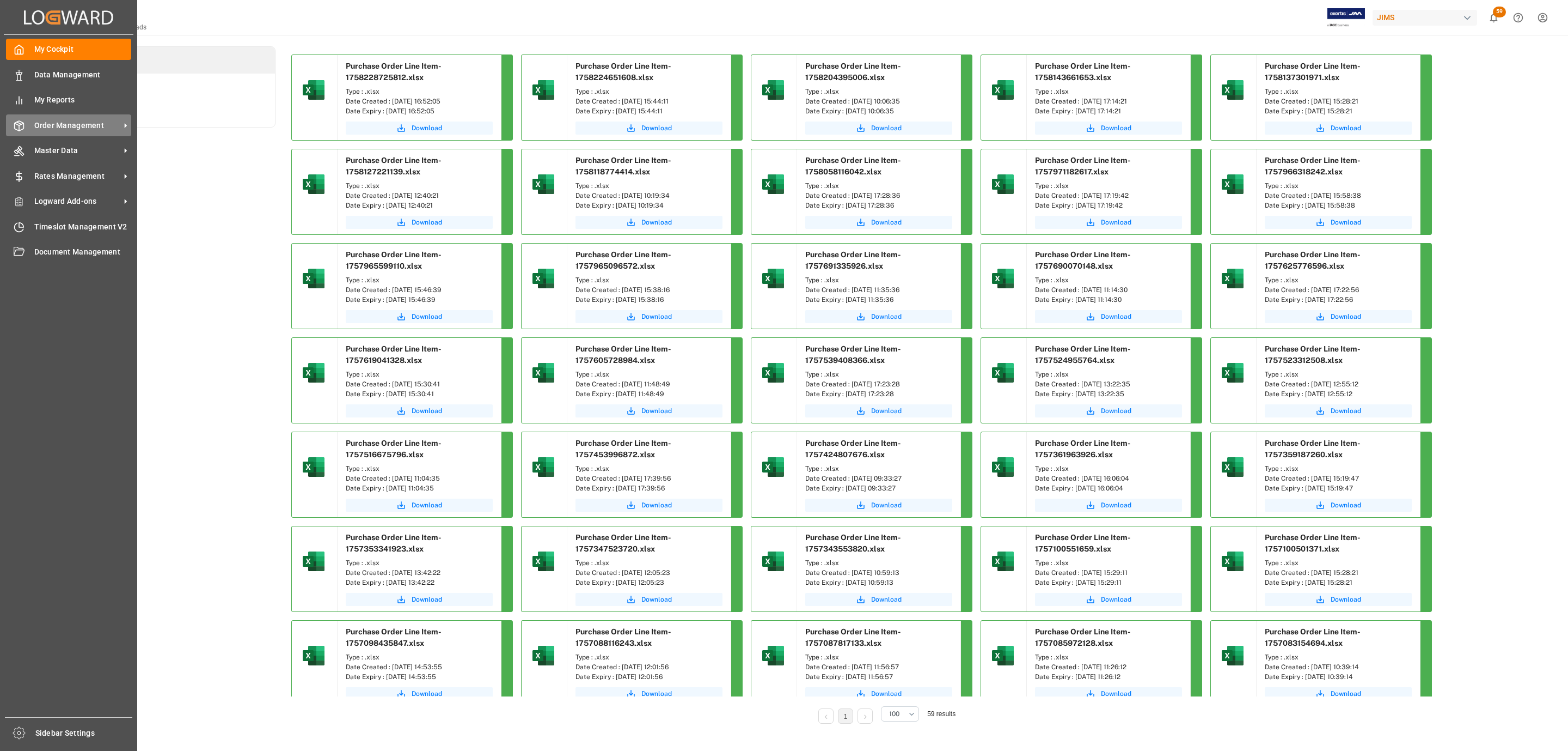
click at [68, 127] on span "Order Management" at bounding box center [77, 125] width 86 height 12
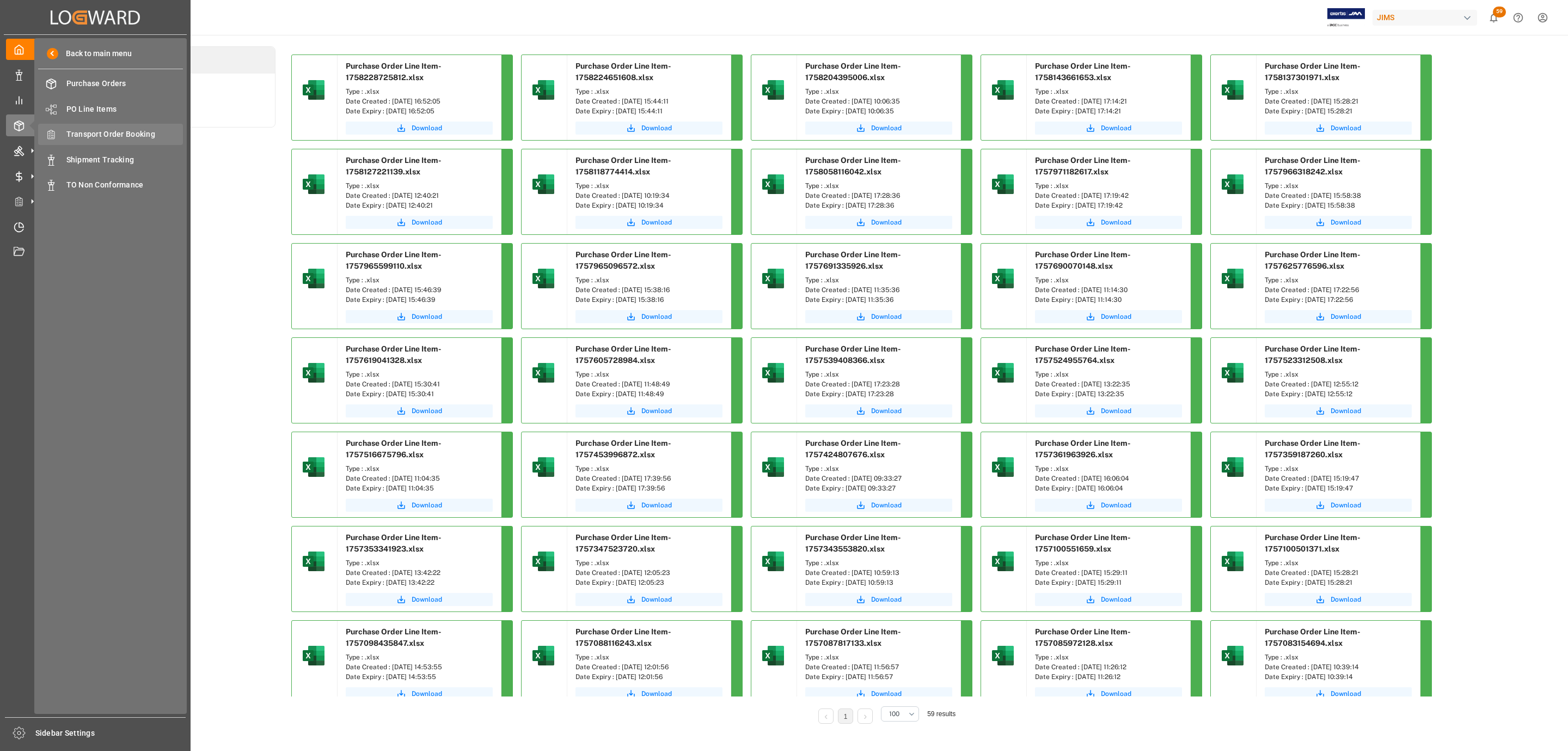
click at [150, 127] on div "Transport Order Booking Transport Order Booking" at bounding box center [111, 134] width 145 height 21
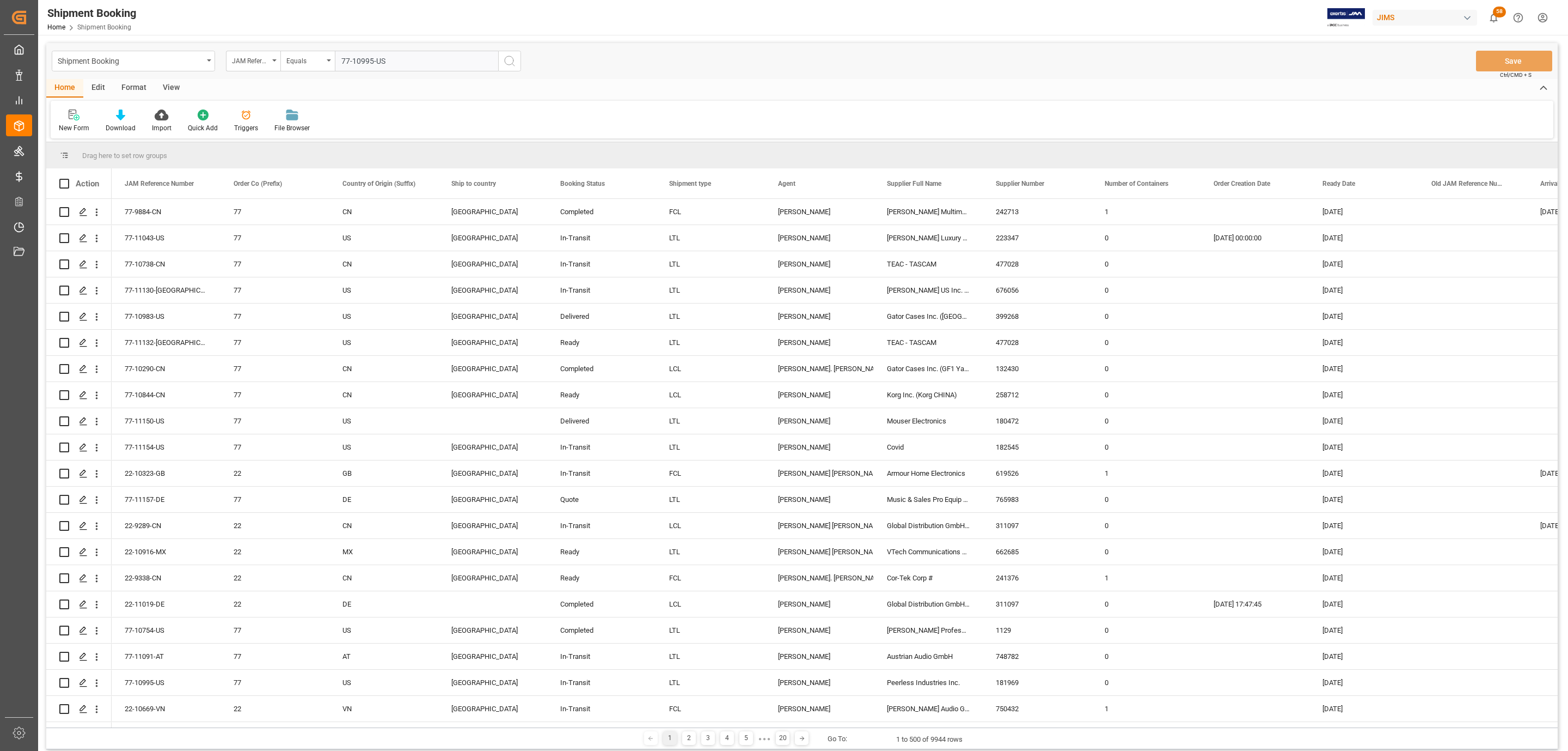
type input "77-10995-US"
click at [507, 58] on icon "search button" at bounding box center [509, 60] width 13 height 13
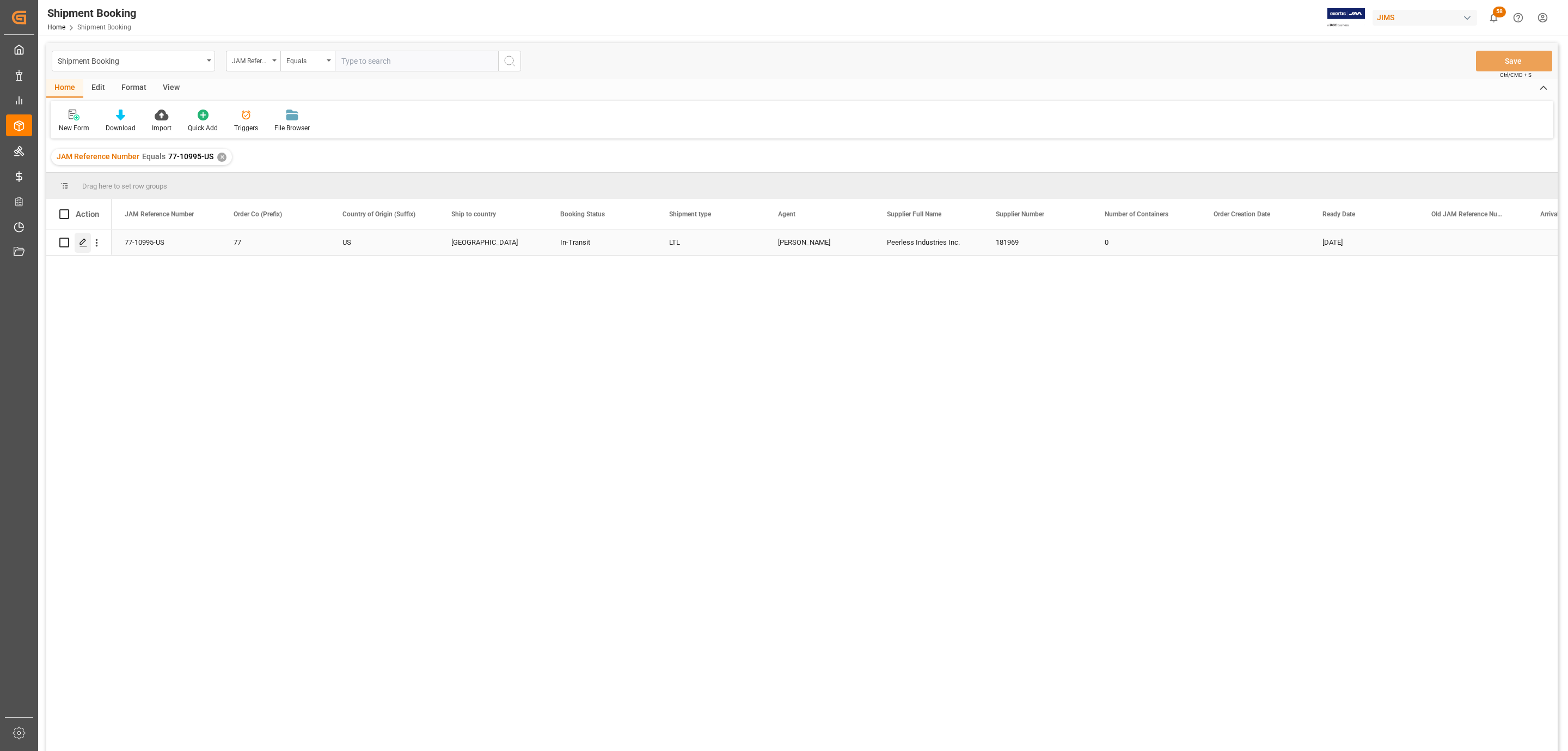
click at [77, 244] on div "Press SPACE to select this row." at bounding box center [83, 242] width 16 height 20
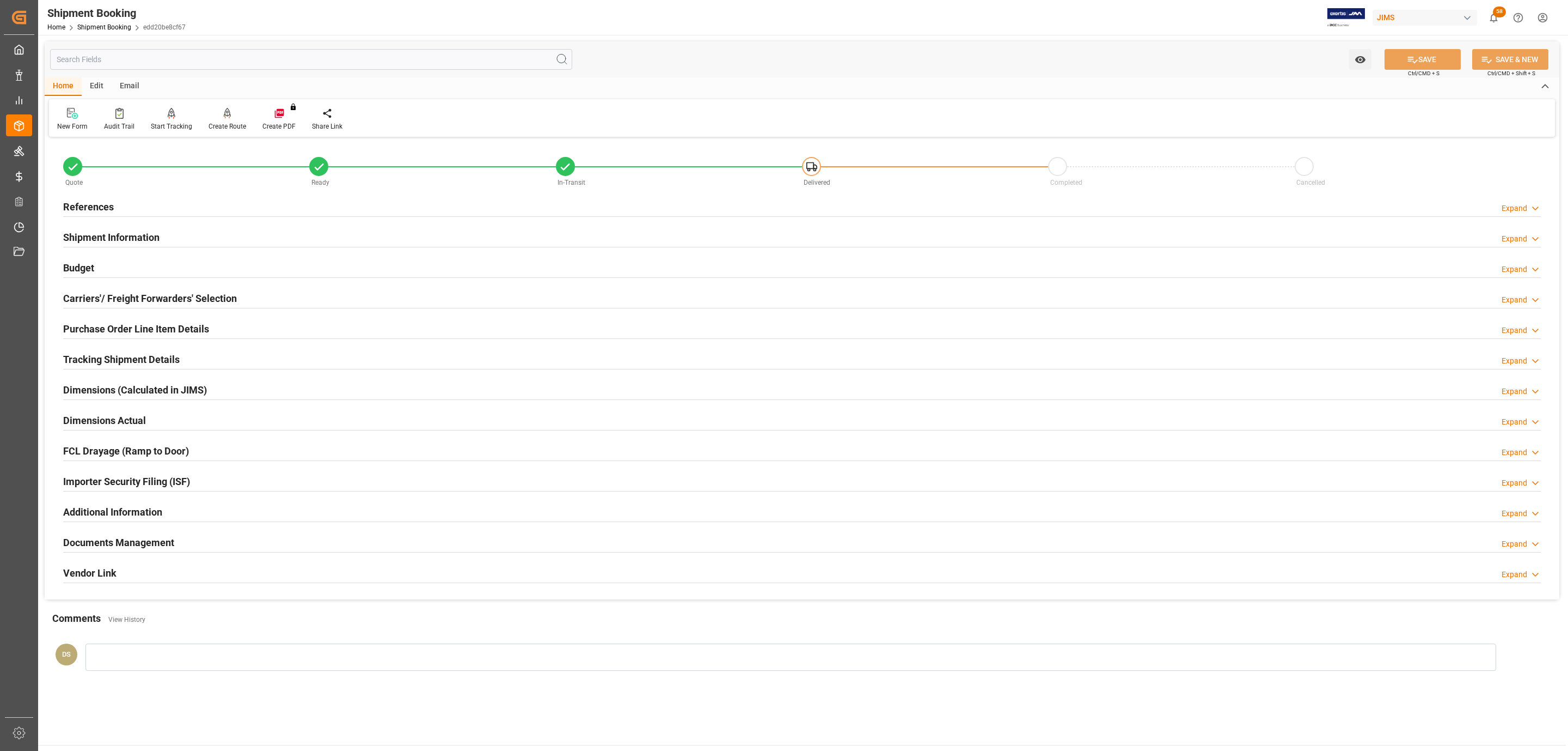
click at [223, 305] on h2 "Carriers'/ Freight Forwarders' Selection" at bounding box center [150, 298] width 173 height 15
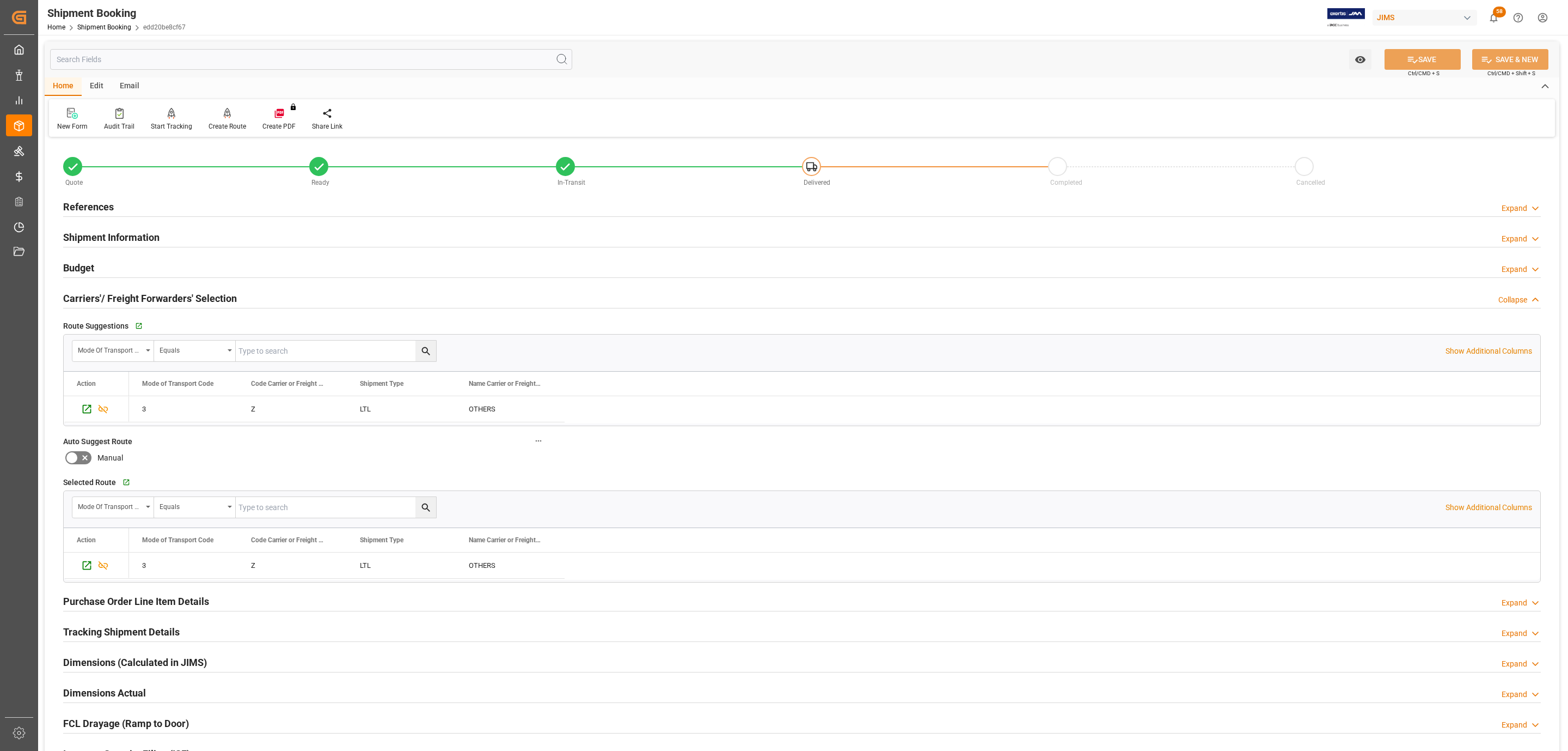
click at [155, 264] on div "Budget Expand" at bounding box center [802, 267] width 1478 height 21
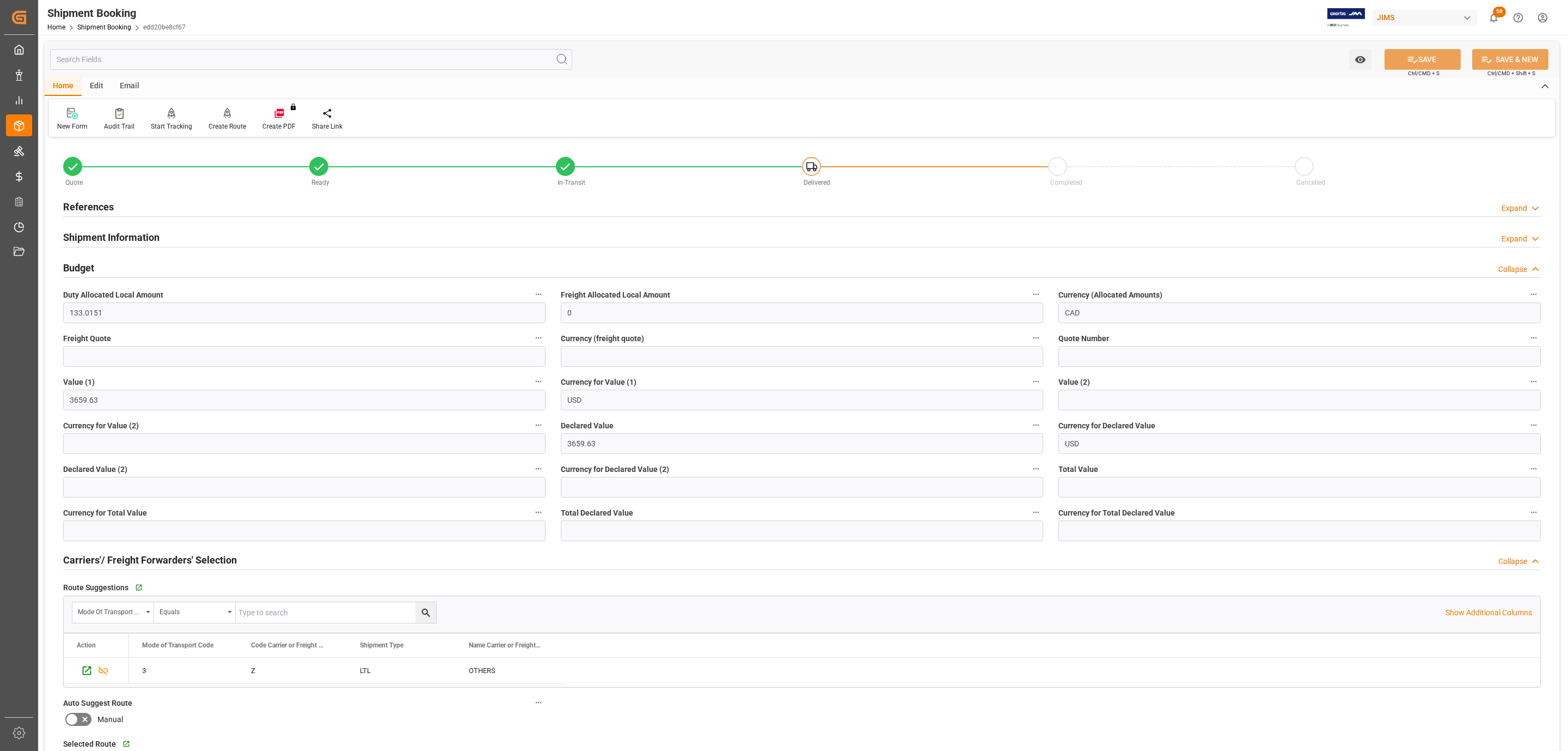
click at [155, 264] on div "Budget Collapse" at bounding box center [802, 267] width 1478 height 21
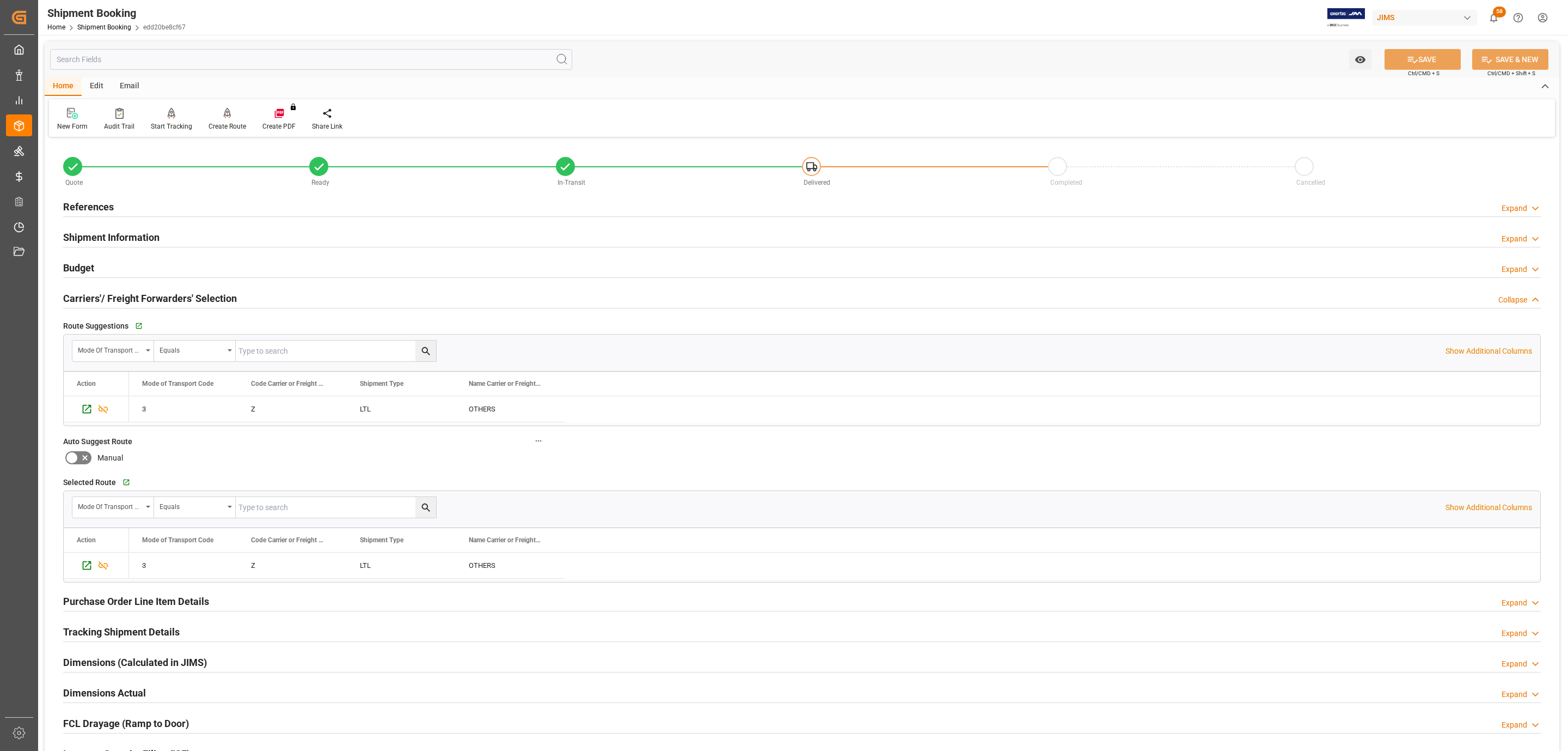
click at [139, 296] on h2 "Carriers'/ Freight Forwarders' Selection" at bounding box center [150, 298] width 173 height 15
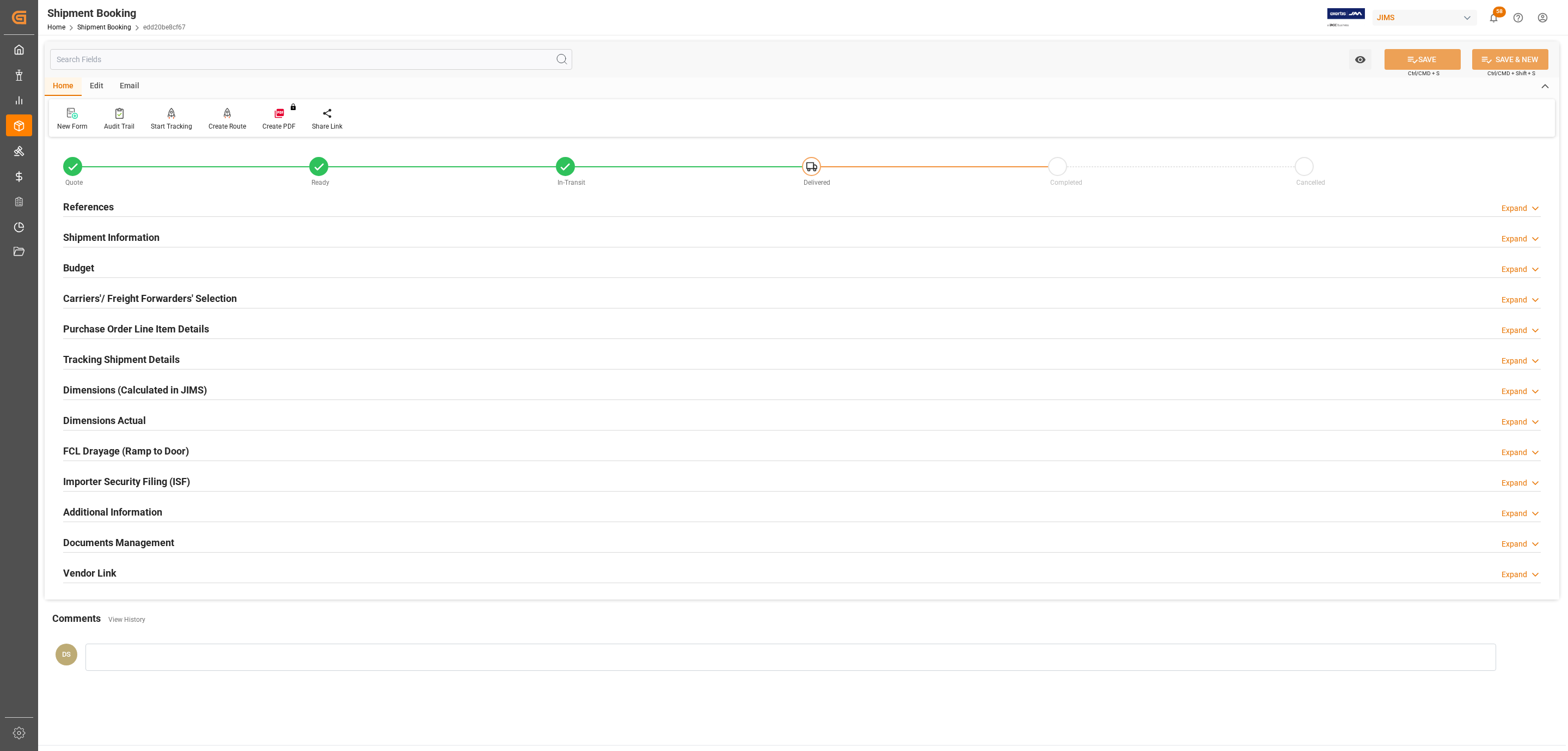
click at [95, 543] on h2 "Documents Management" at bounding box center [119, 542] width 111 height 15
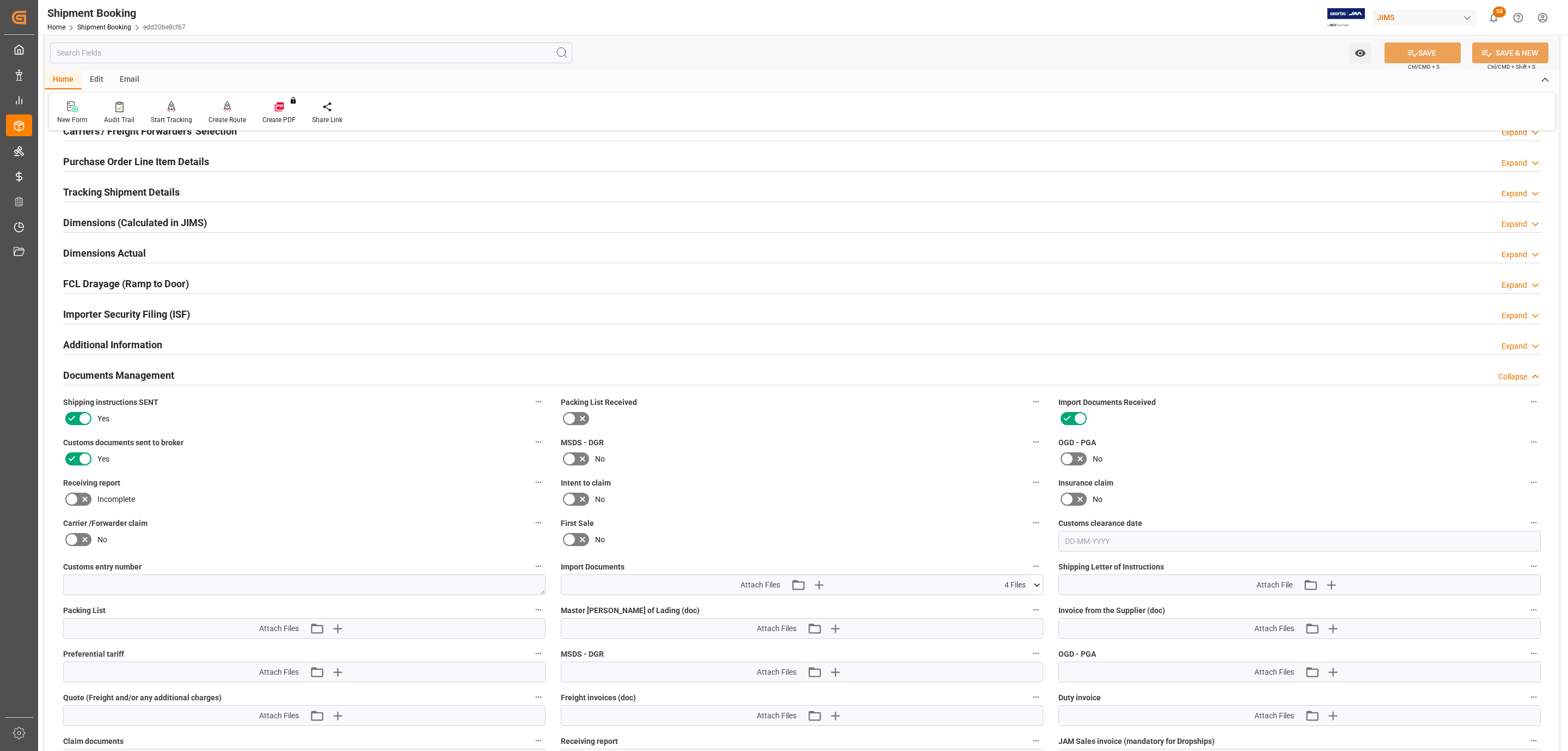
scroll to position [327, 0]
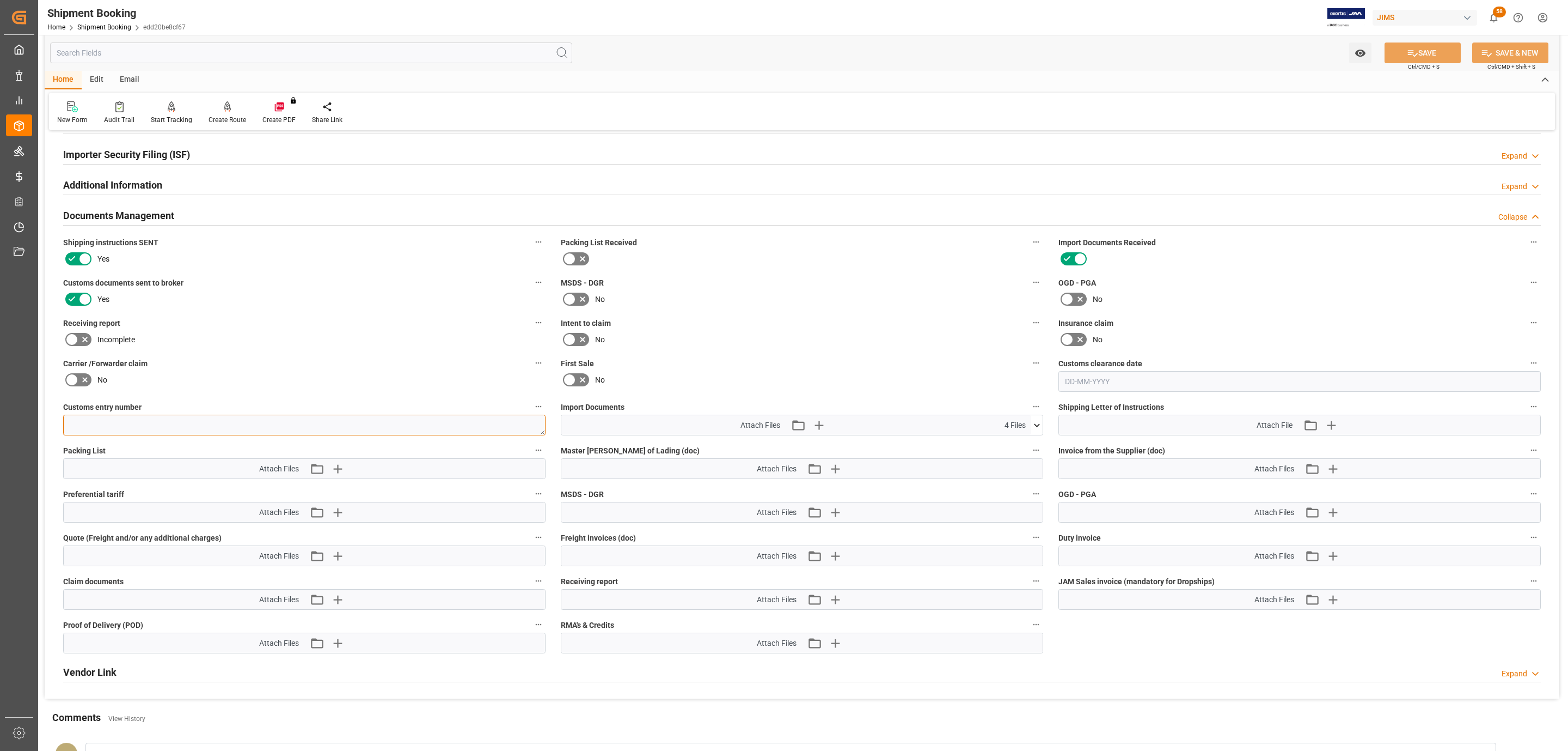
click at [183, 433] on textarea at bounding box center [304, 425] width 482 height 21
paste textarea "13391-69292900-8"
type textarea "13391-69292900-8"
click at [1398, 49] on button "SAVE" at bounding box center [1423, 53] width 76 height 21
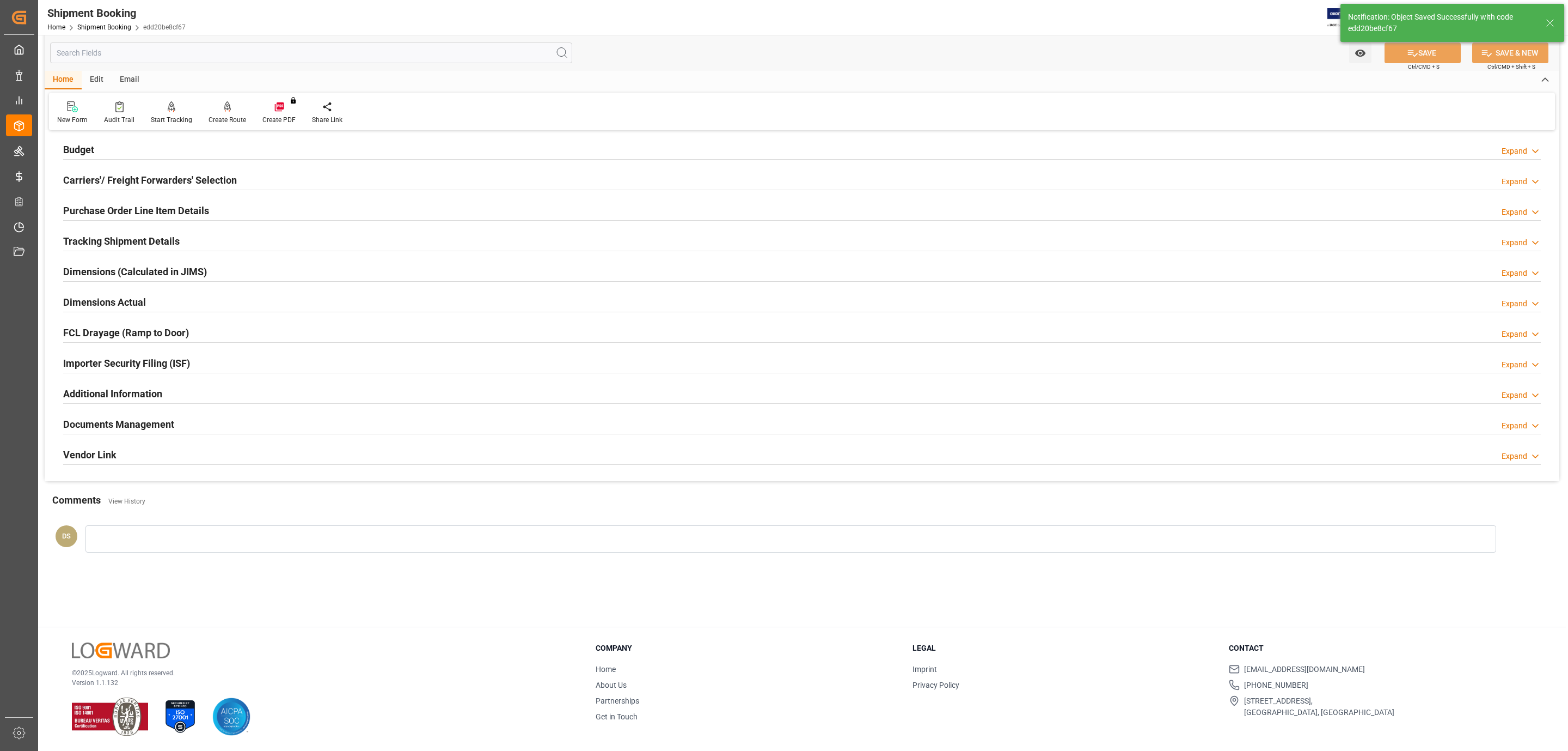
scroll to position [118, 0]
